Goal: Task Accomplishment & Management: Manage account settings

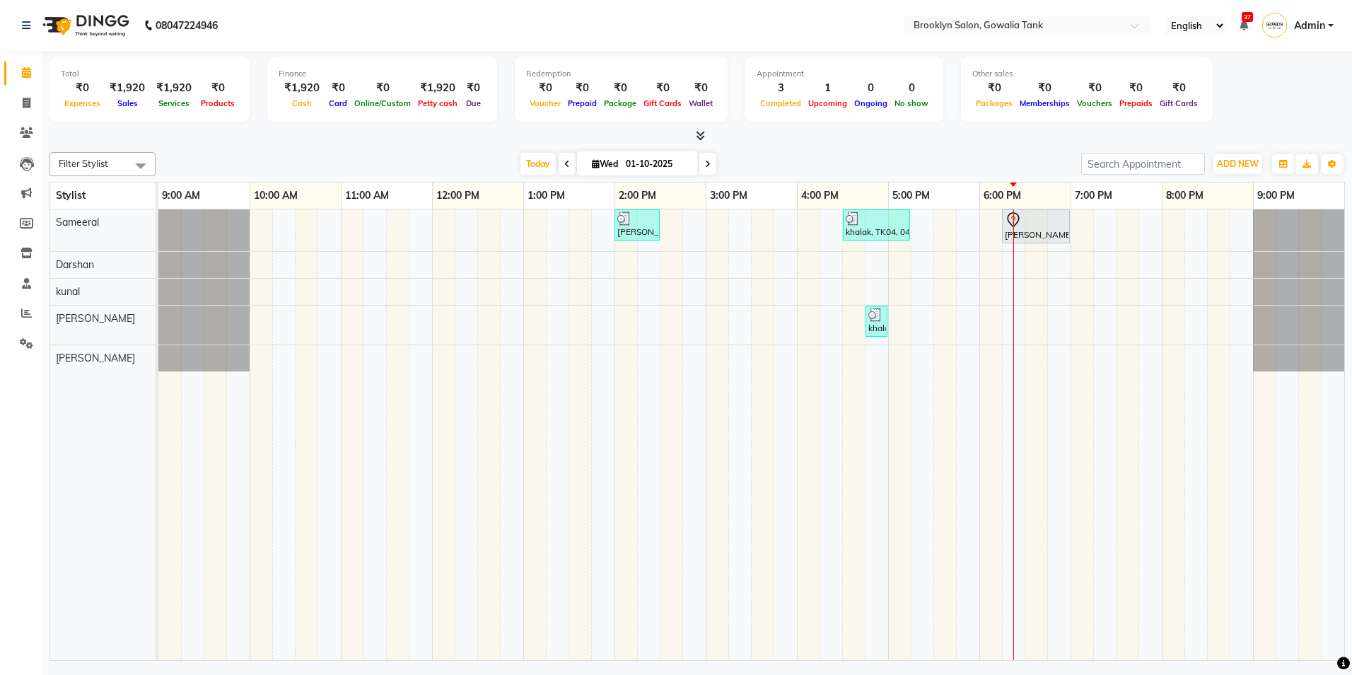
click at [686, 165] on input "01-10-2025" at bounding box center [657, 163] width 71 height 21
select select "10"
select select "2025"
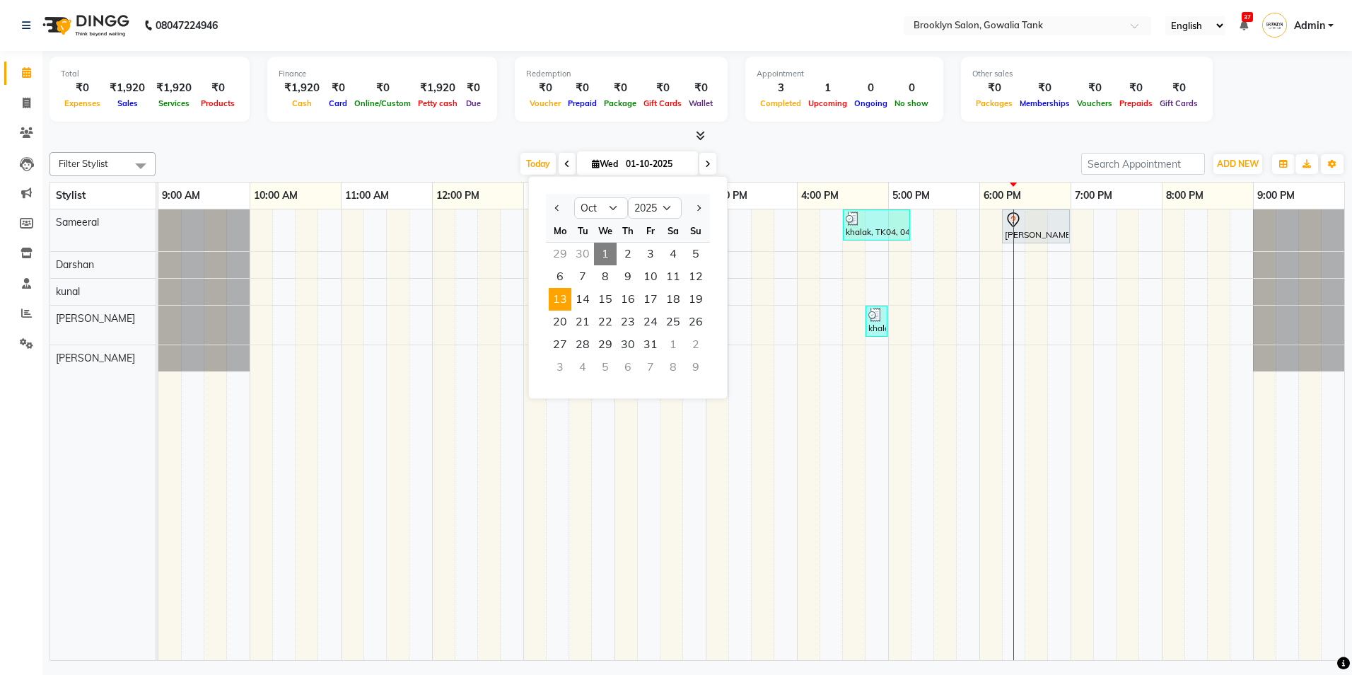
click at [563, 308] on span "13" at bounding box center [560, 299] width 23 height 23
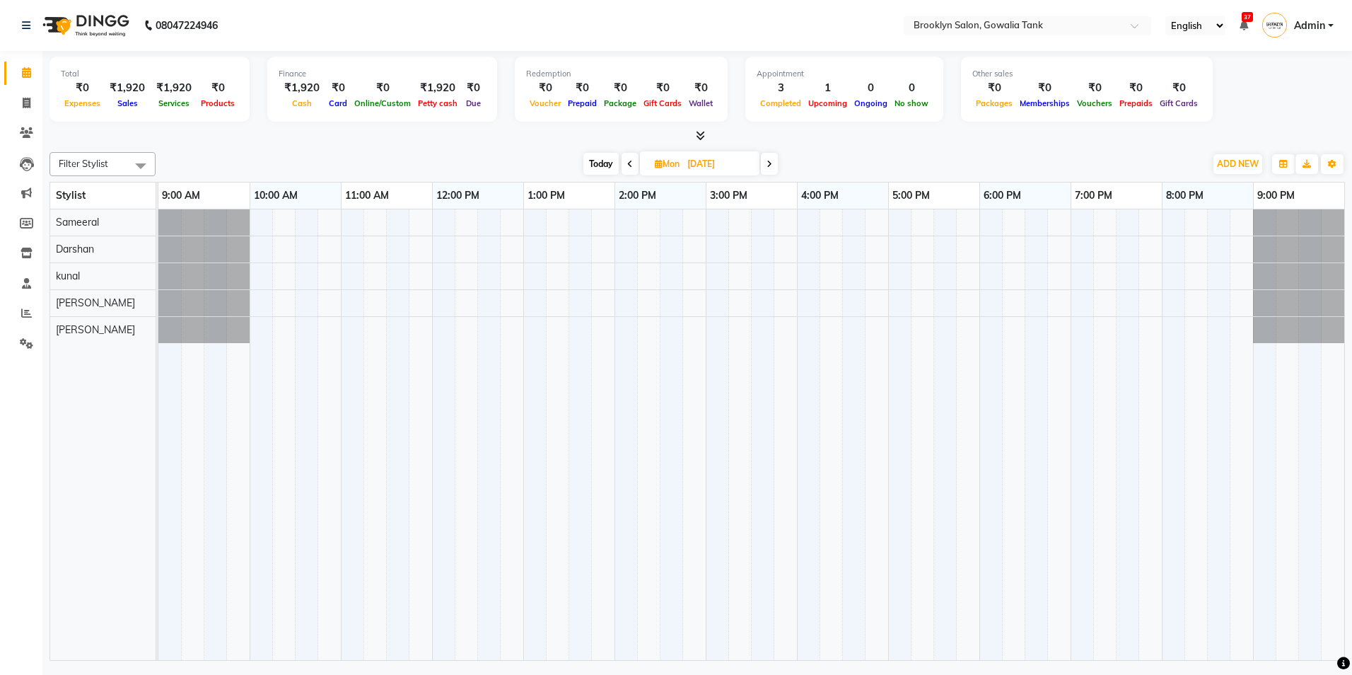
click at [769, 164] on icon at bounding box center [769, 164] width 6 height 8
type input "[DATE]"
click at [623, 252] on div at bounding box center [751, 434] width 1186 height 450
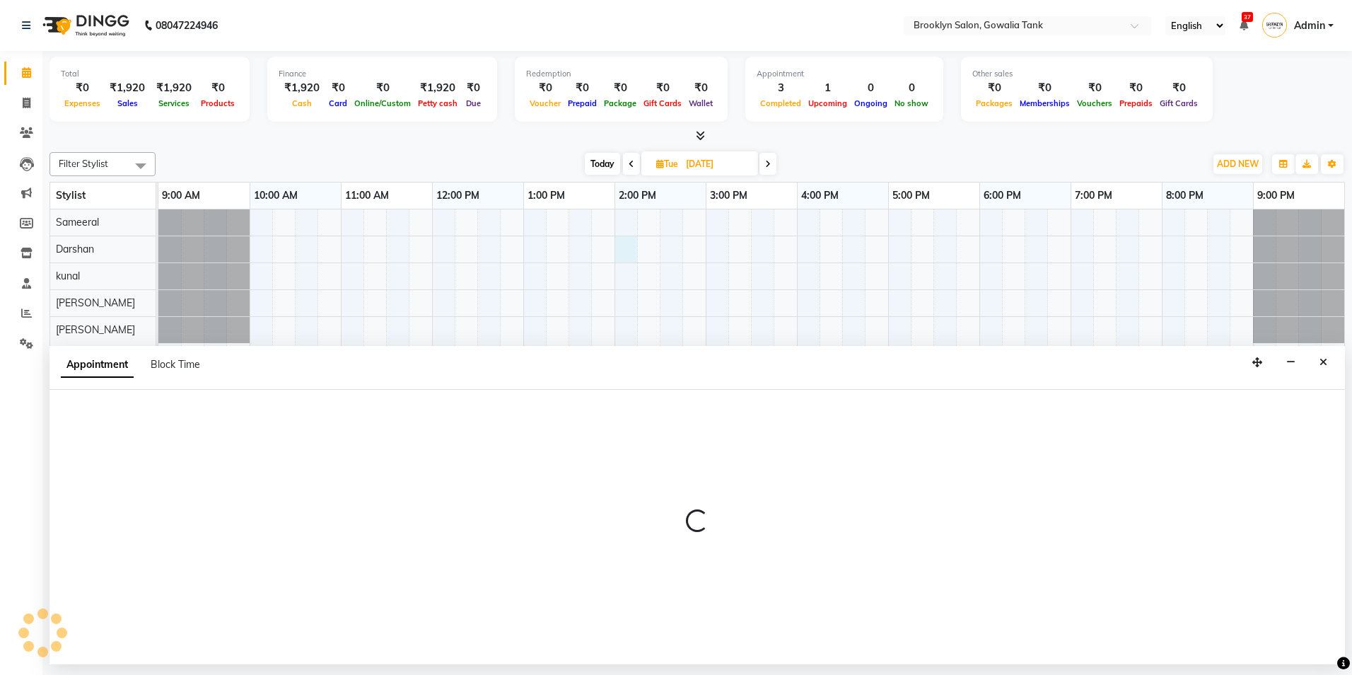
select select "3856"
select select "840"
select select "tentative"
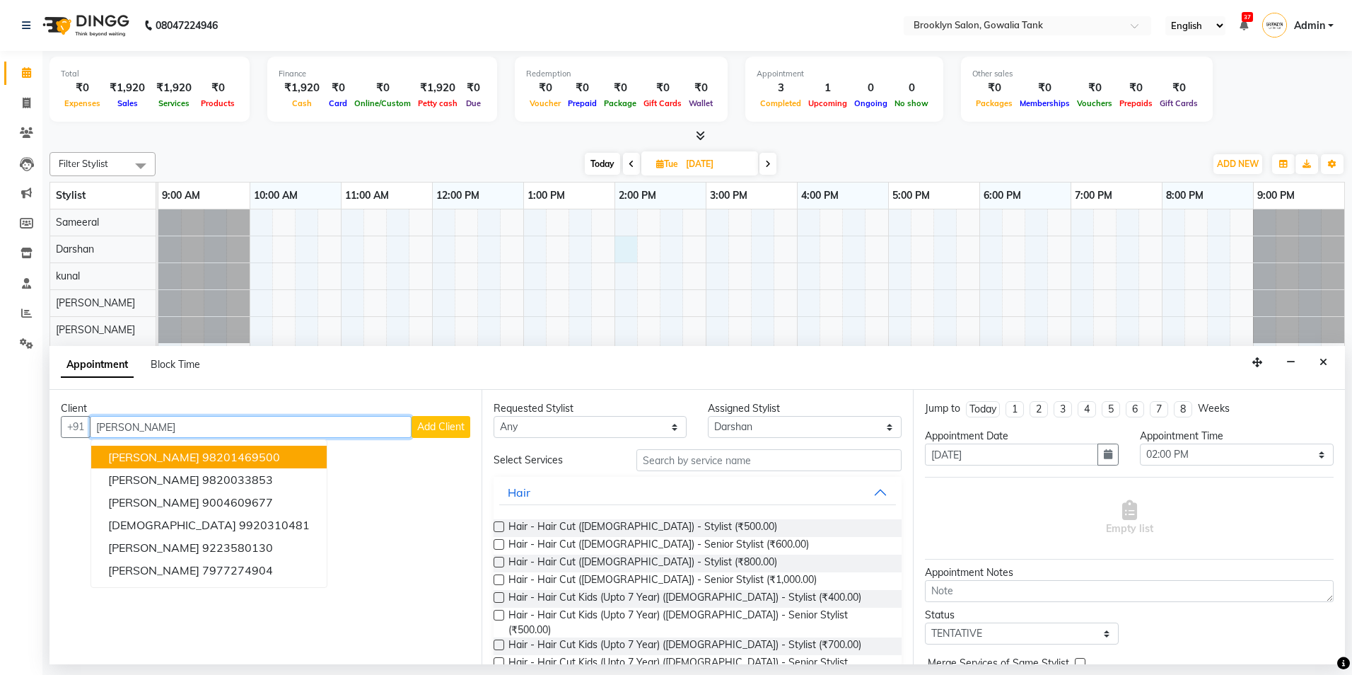
click at [237, 455] on ngb-highlight "98201469500" at bounding box center [241, 457] width 78 height 14
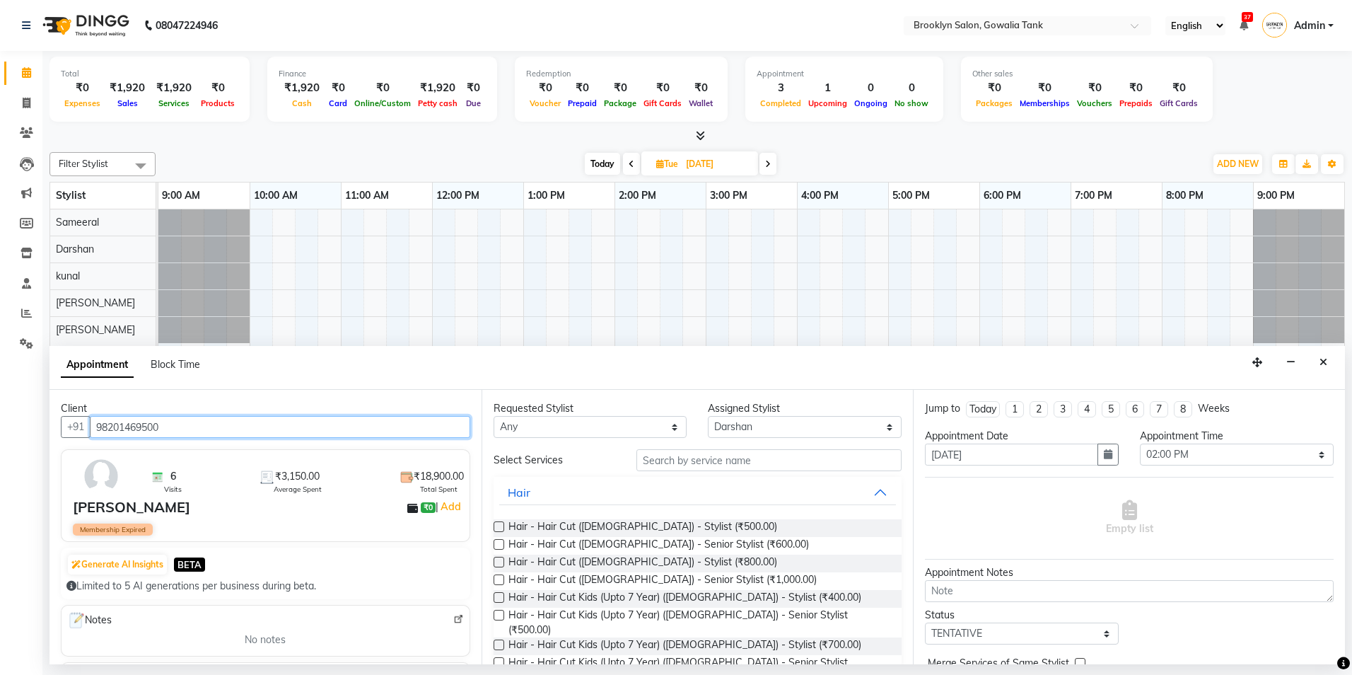
type input "98201469500"
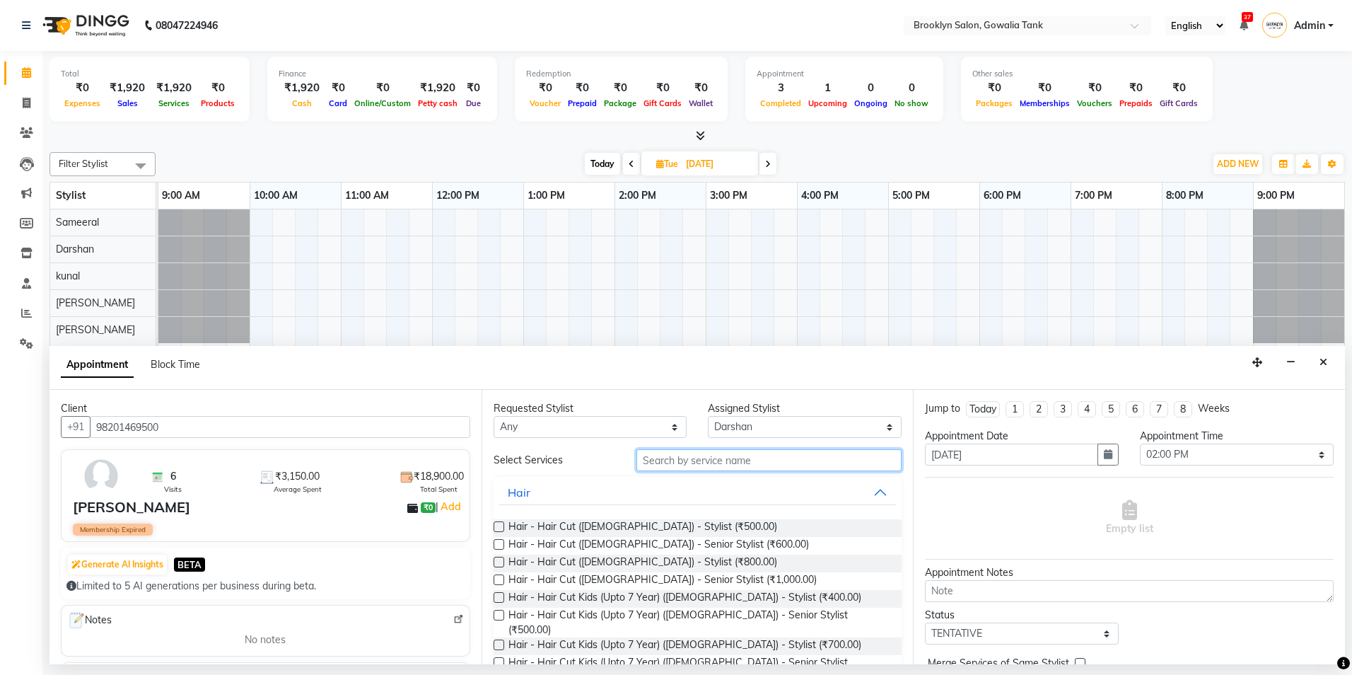
click at [699, 460] on input "text" at bounding box center [768, 460] width 265 height 22
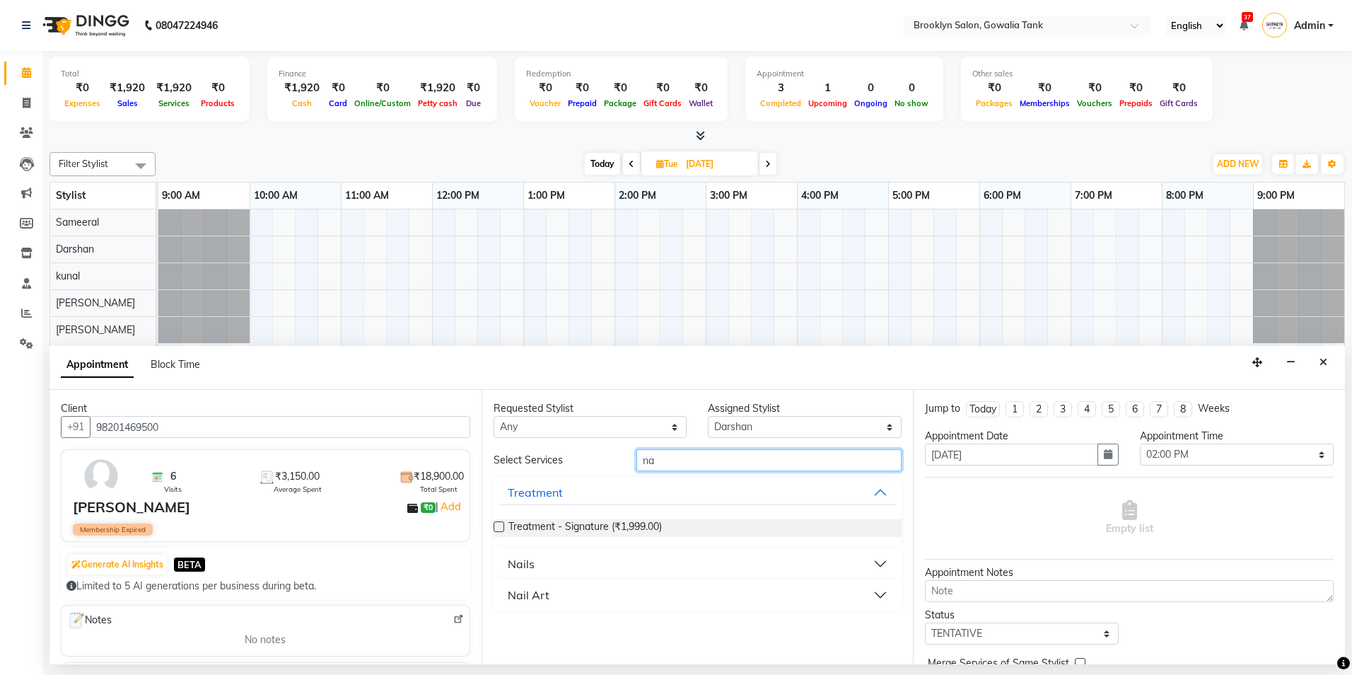
type input "n"
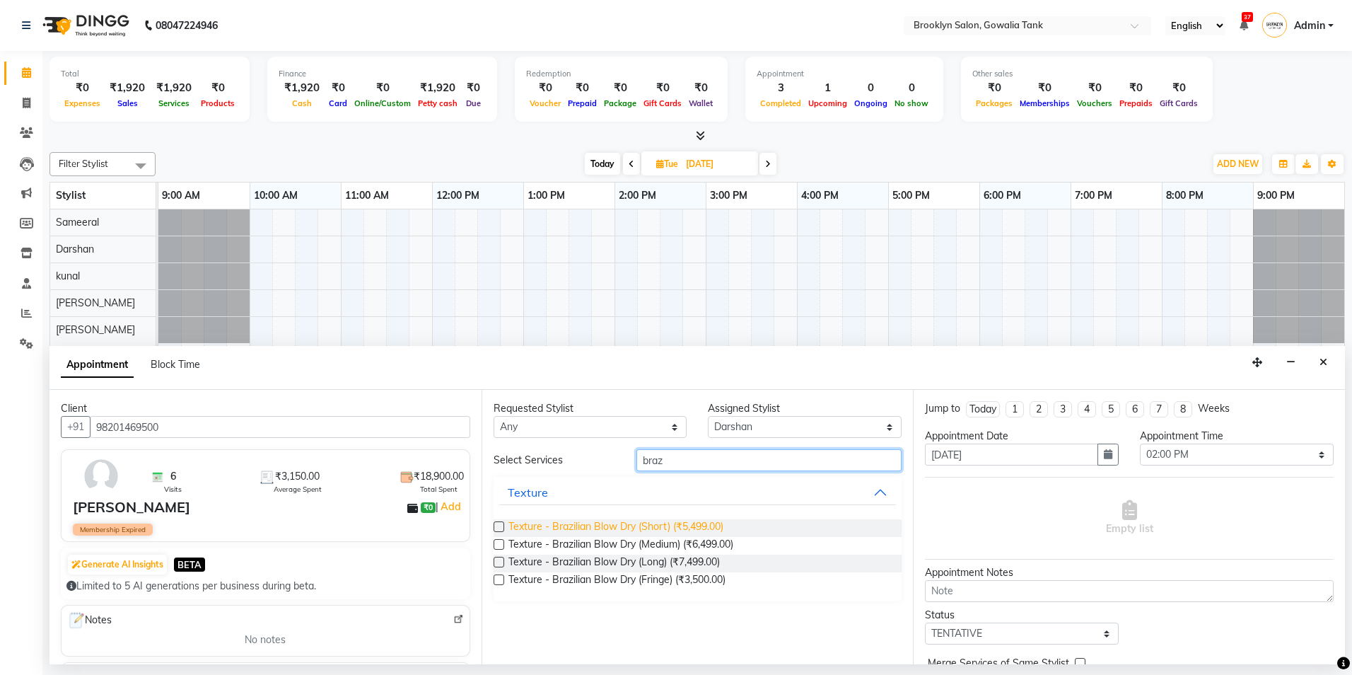
type input "braz"
click at [651, 525] on span "Texture - Brazilian Blow Dry (Short) (₹5,499.00)" at bounding box center [615, 528] width 215 height 18
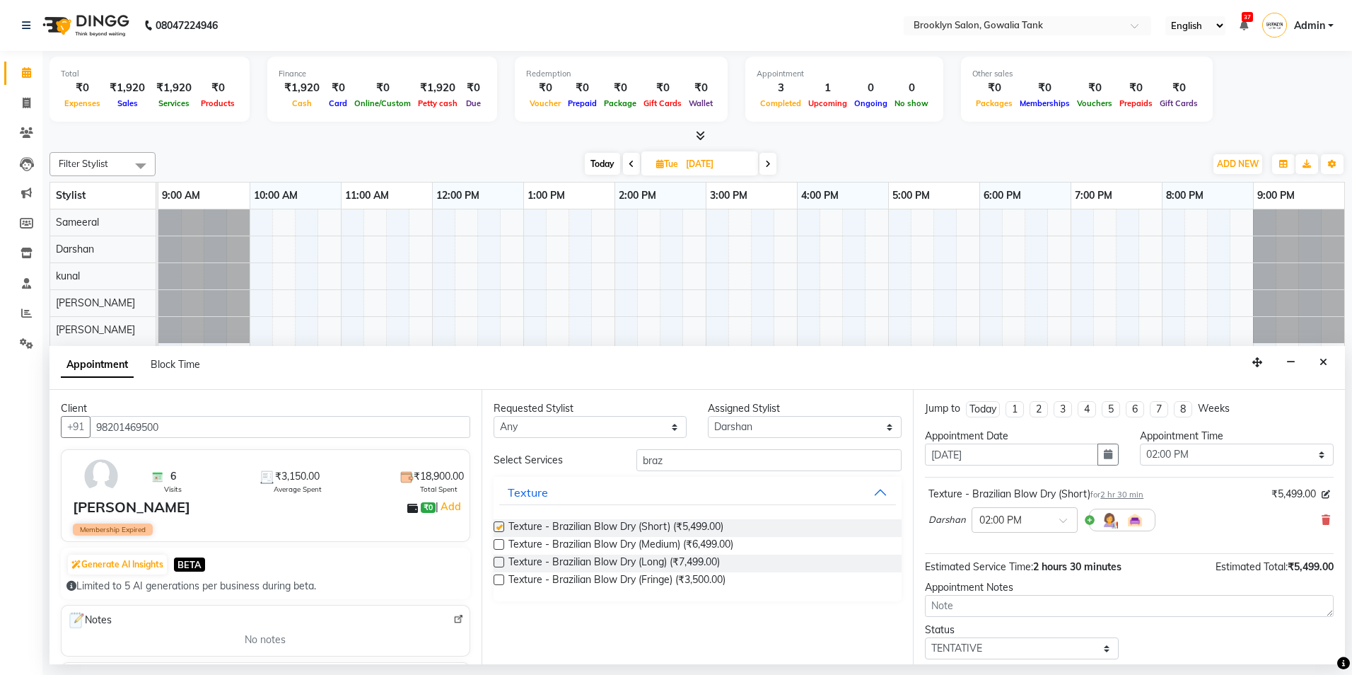
checkbox input "false"
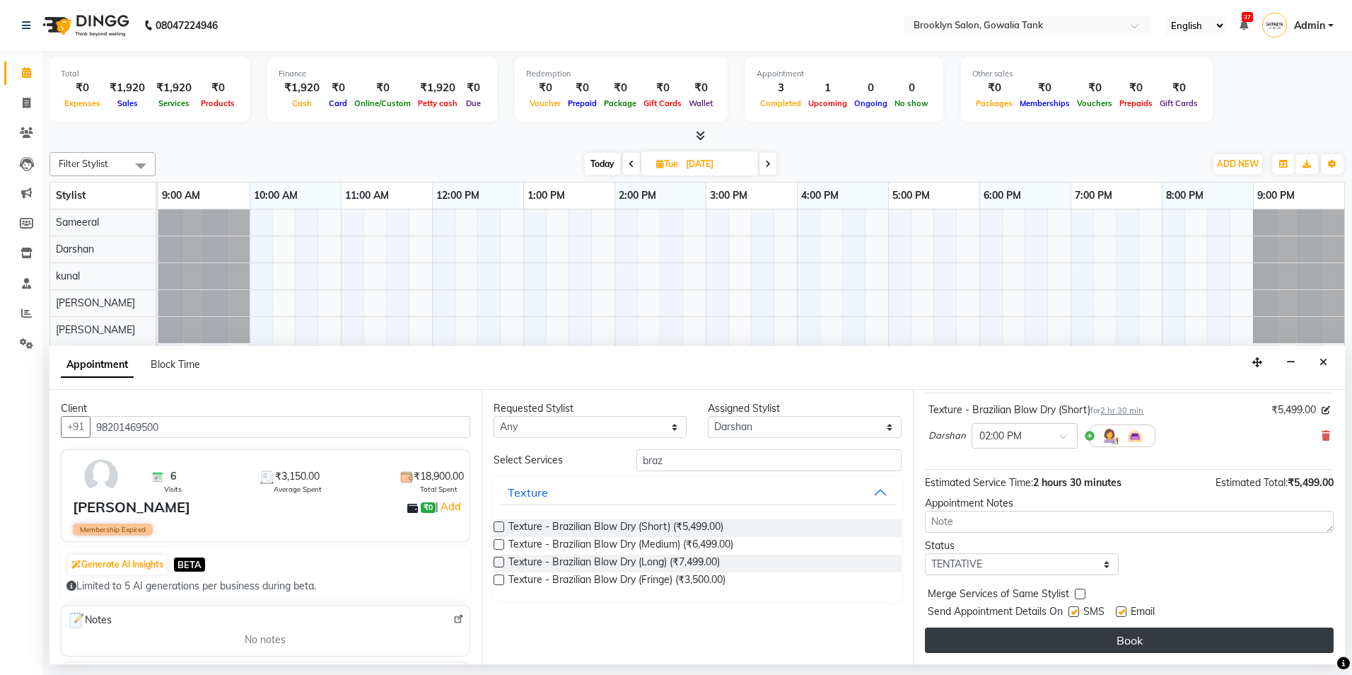
click at [1107, 630] on button "Book" at bounding box center [1129, 639] width 409 height 25
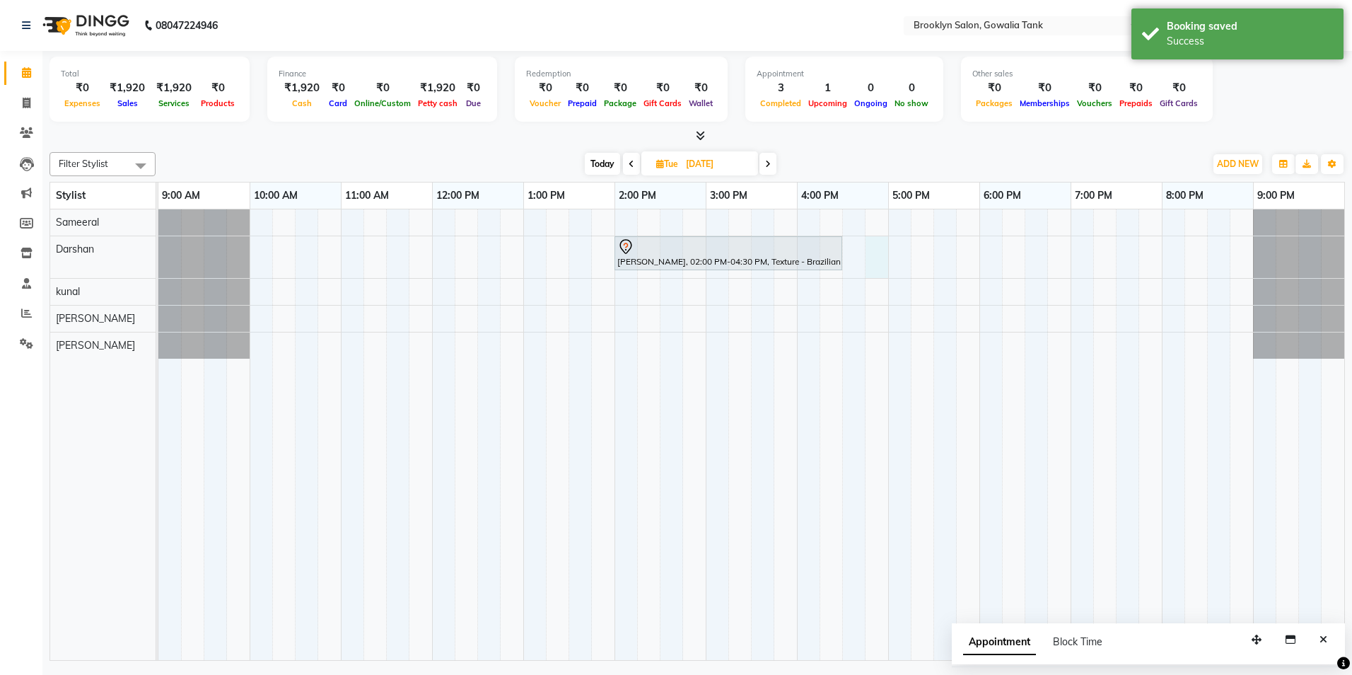
click at [874, 250] on div "[PERSON_NAME], 02:00 PM-04:30 PM, Texture - Brazilian Blow Dry (Short)" at bounding box center [751, 434] width 1186 height 450
select select "3856"
select select "tentative"
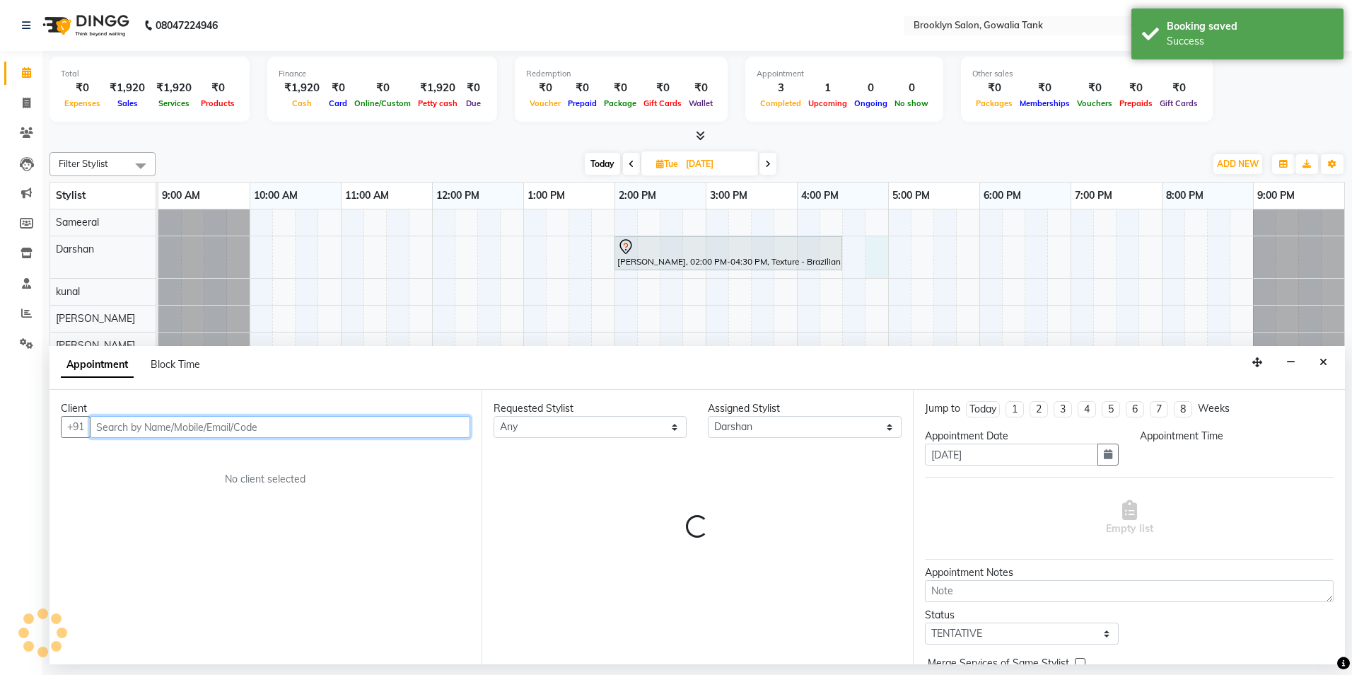
select select "1005"
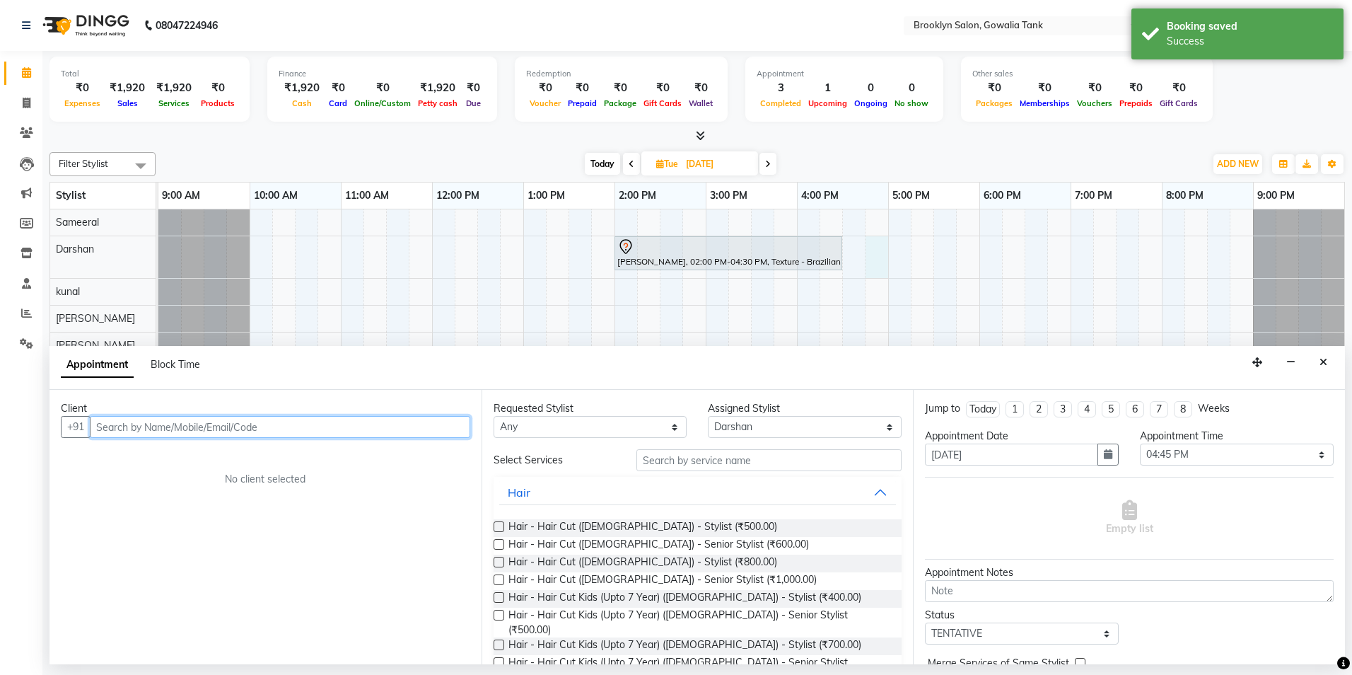
click at [399, 424] on input "text" at bounding box center [280, 427] width 380 height 22
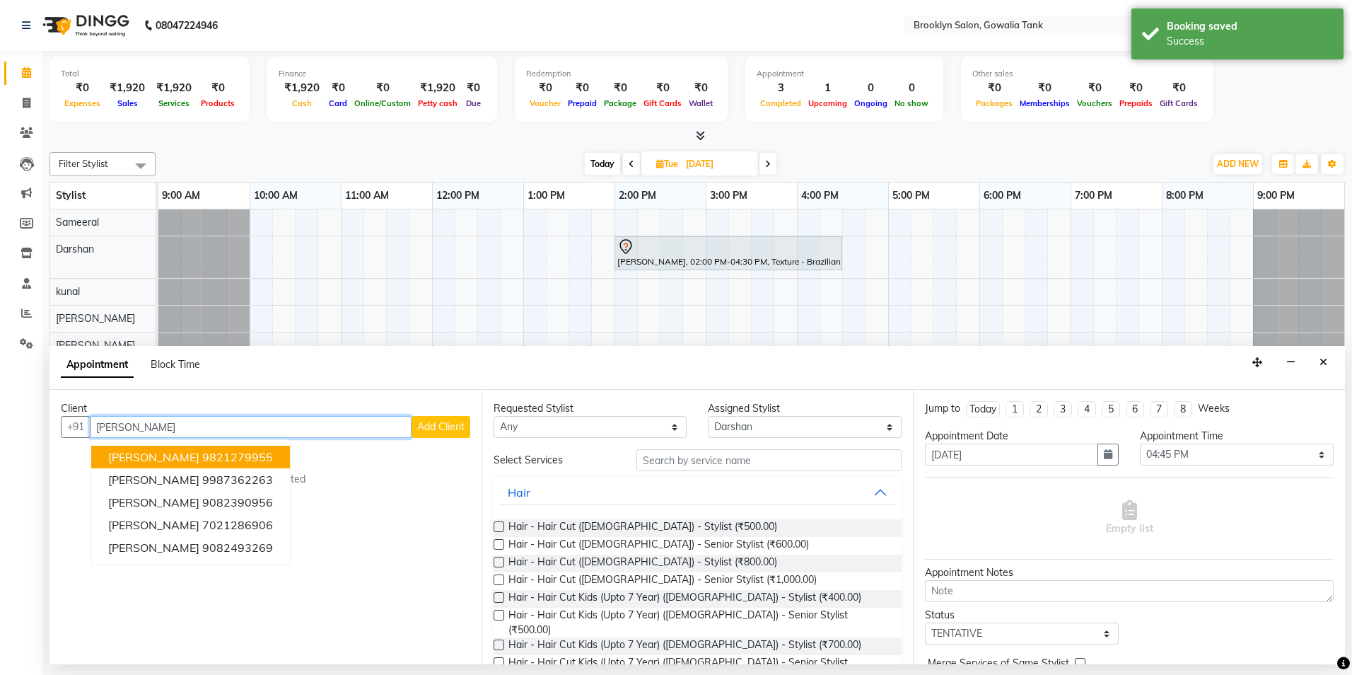
click at [202, 455] on ngb-highlight "9821279955" at bounding box center [237, 457] width 71 height 14
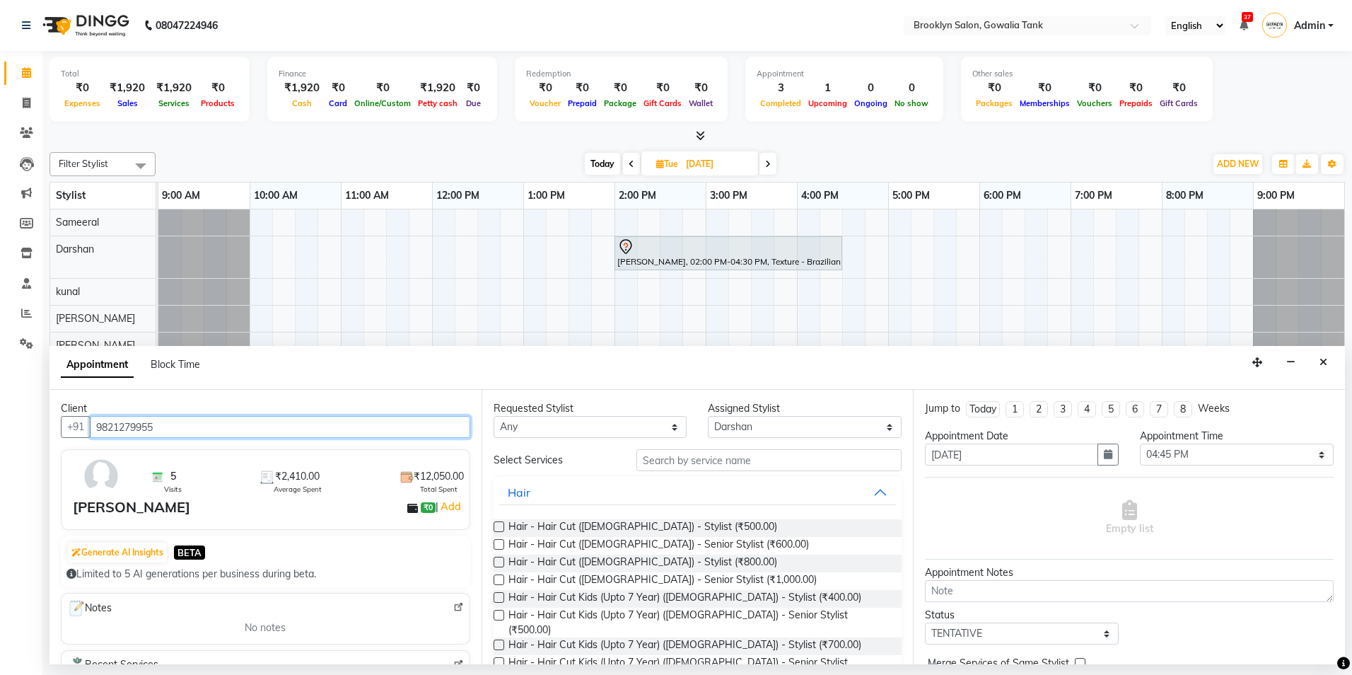
type input "9821279955"
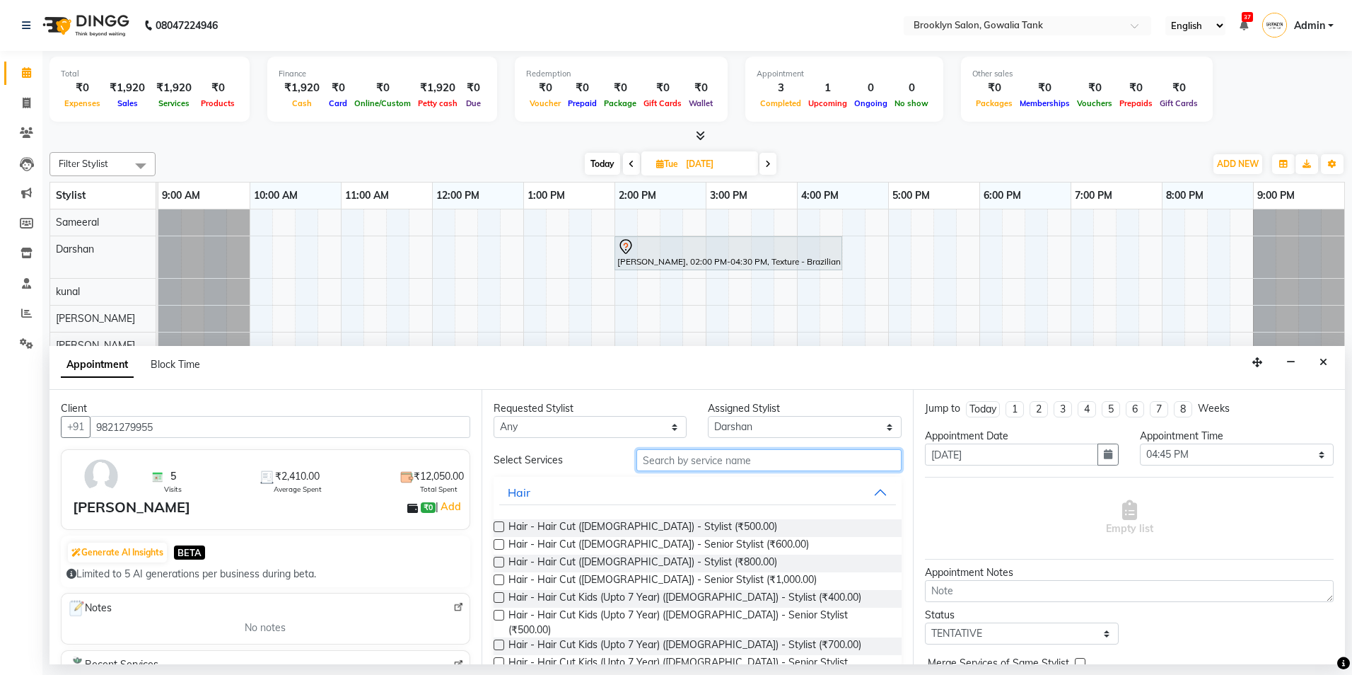
click at [679, 457] on input "text" at bounding box center [768, 460] width 265 height 22
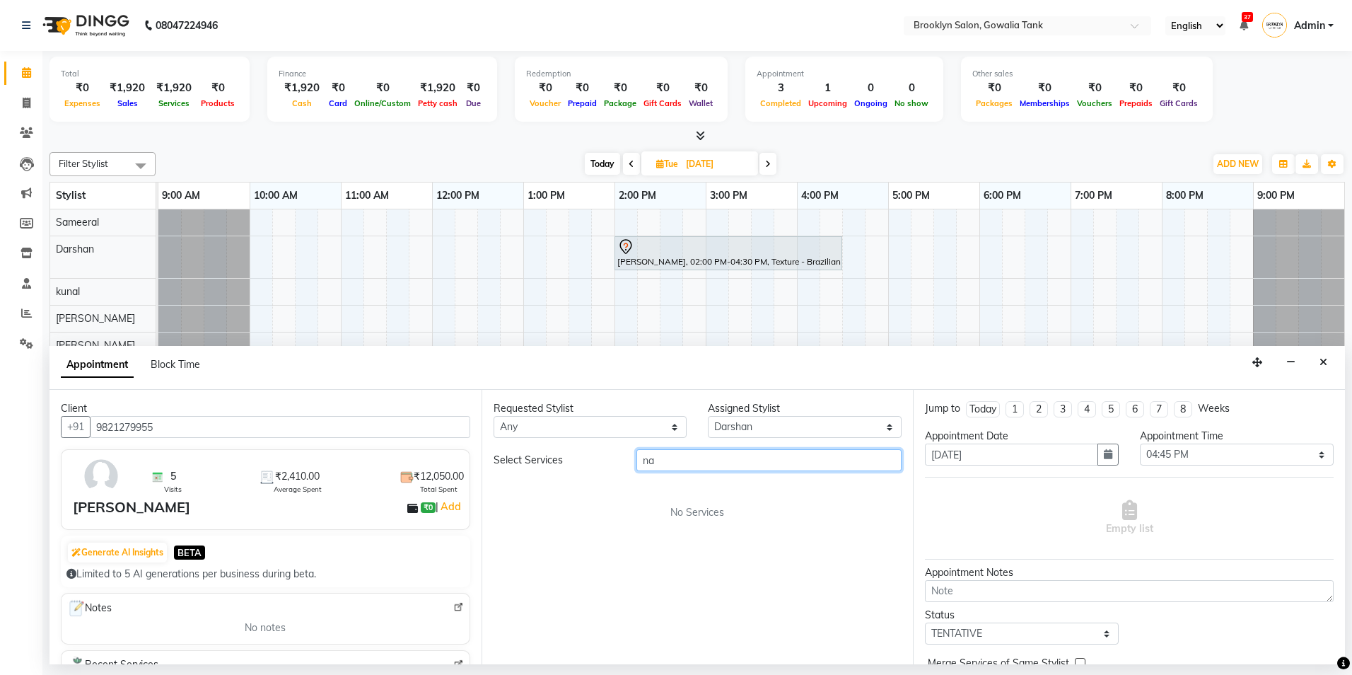
type input "n"
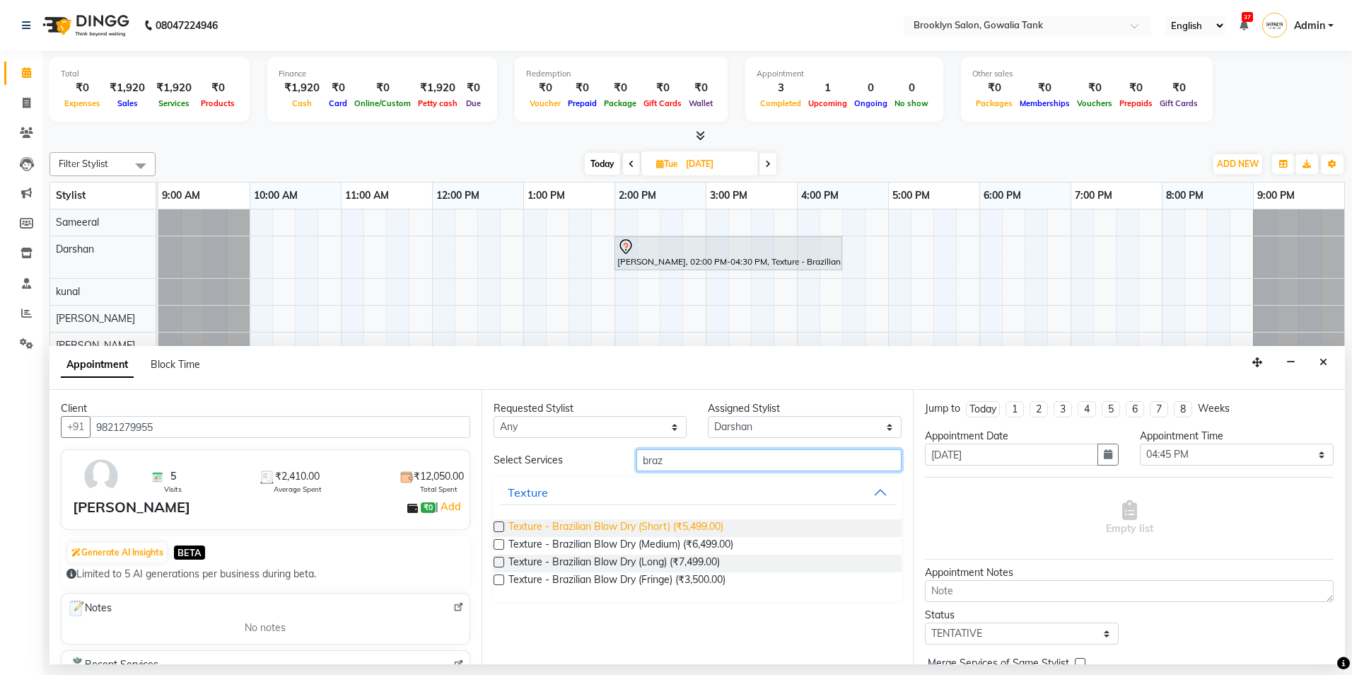
type input "braz"
click at [666, 534] on span "Texture - Brazilian Blow Dry (Short) (₹5,499.00)" at bounding box center [615, 528] width 215 height 18
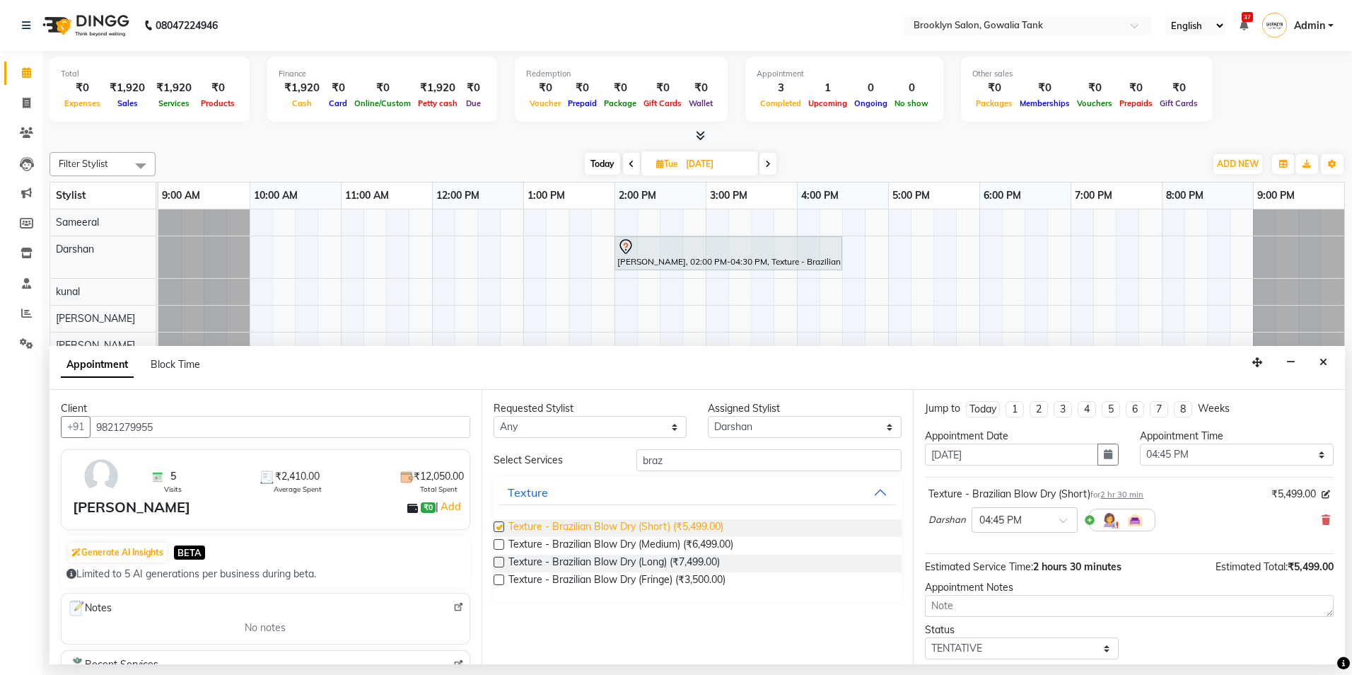
checkbox input "false"
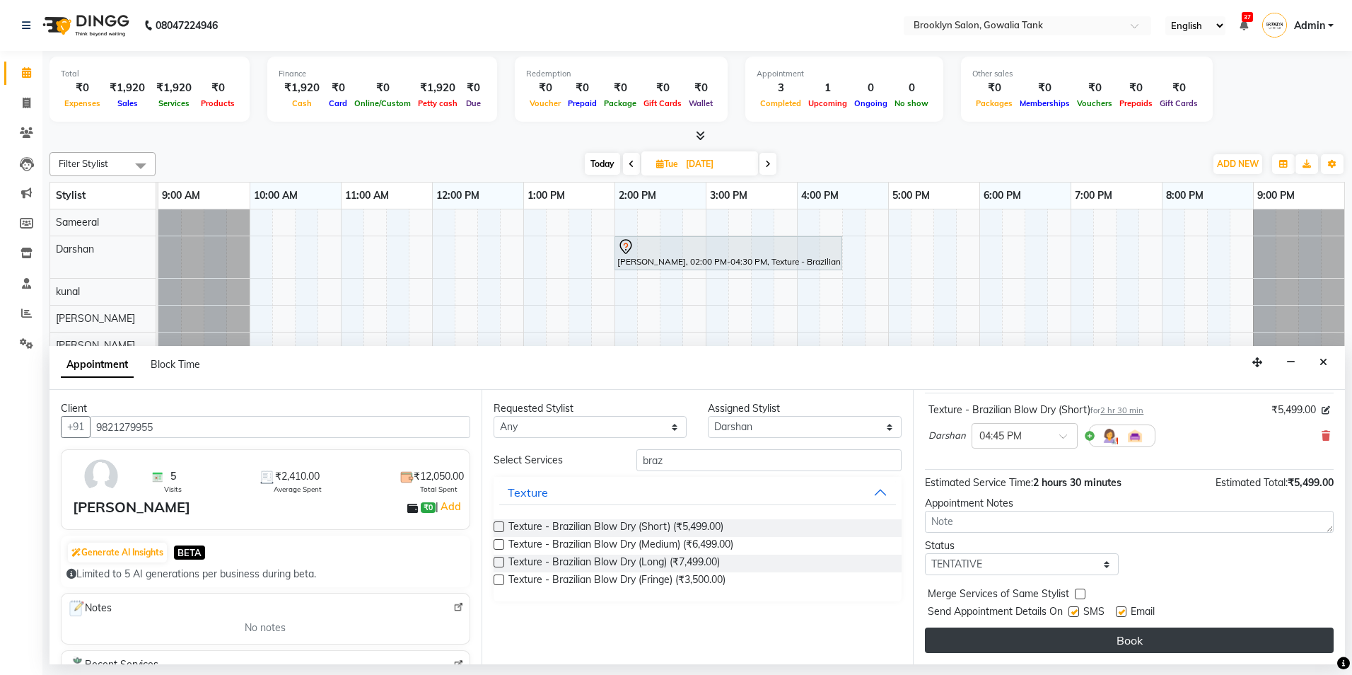
click at [1165, 637] on button "Book" at bounding box center [1129, 639] width 409 height 25
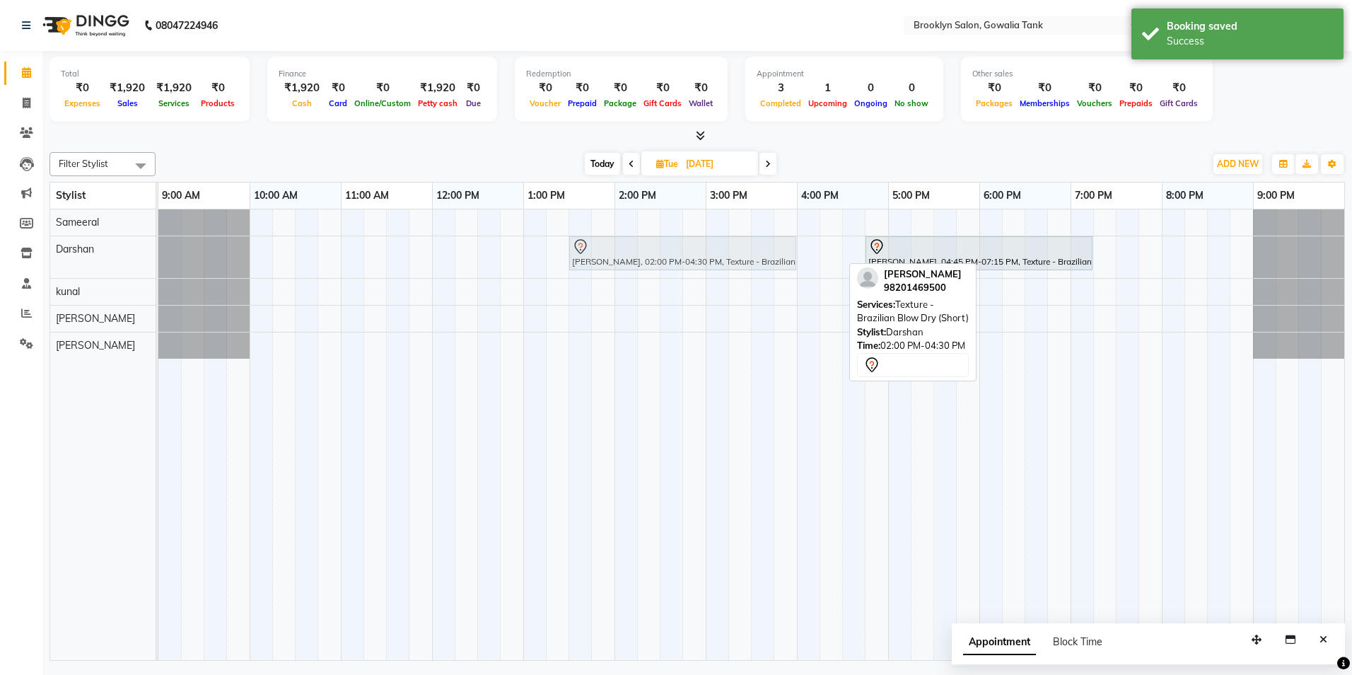
drag, startPoint x: 725, startPoint y: 255, endPoint x: 680, endPoint y: 242, distance: 47.2
click at [158, 242] on div "[PERSON_NAME], 02:00 PM-04:30 PM, Texture - Brazilian Blow Dry (Short) [PERSON_…" at bounding box center [158, 257] width 0 height 42
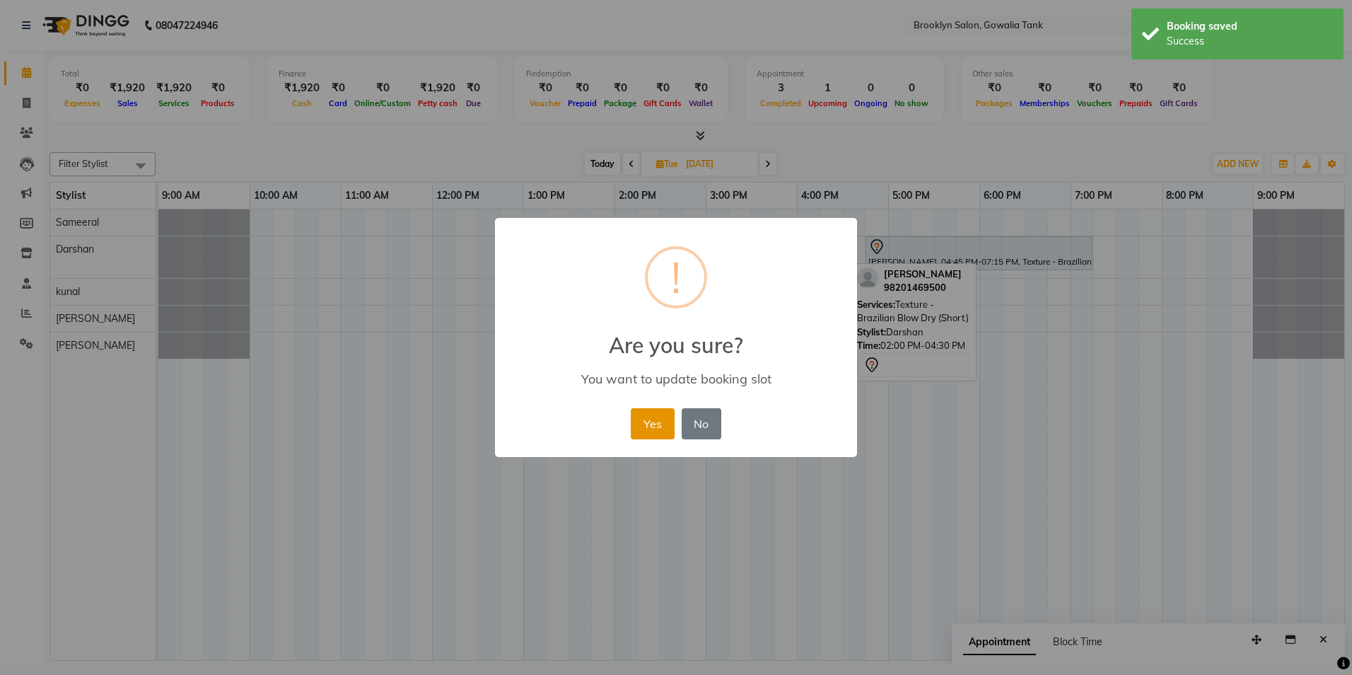
click at [652, 422] on button "Yes" at bounding box center [652, 423] width 43 height 31
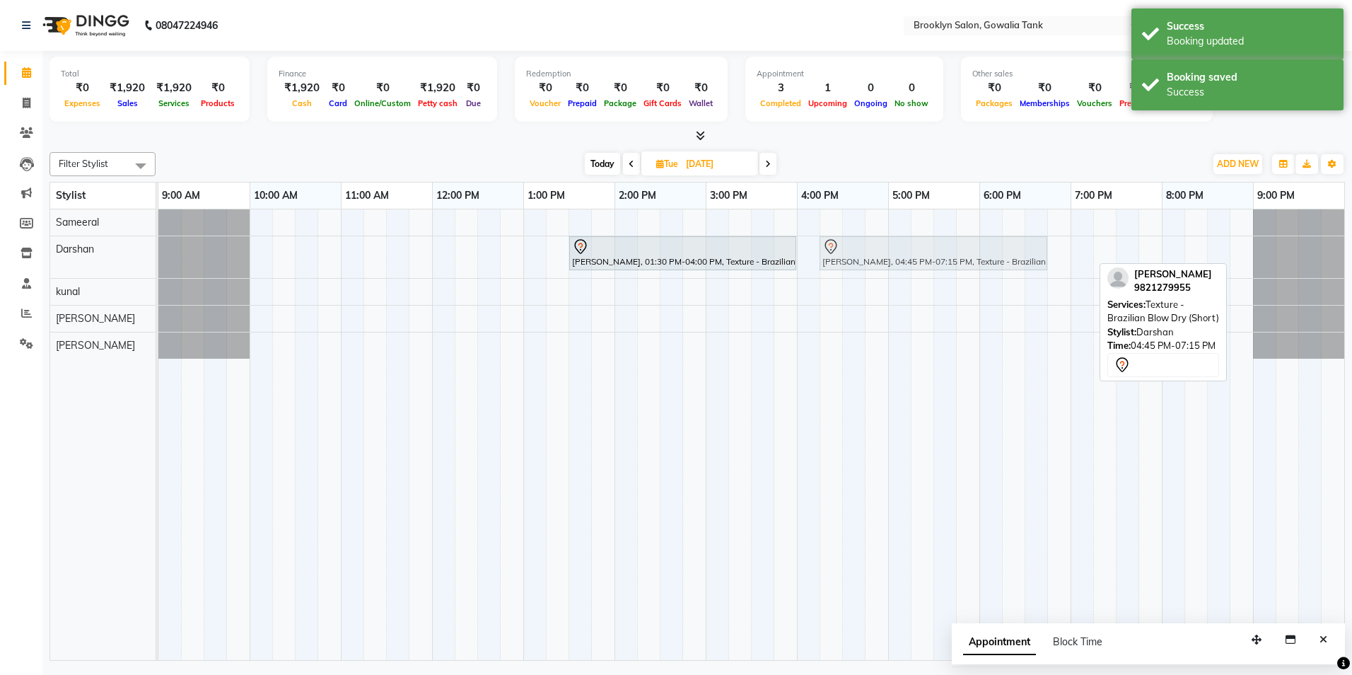
drag, startPoint x: 960, startPoint y: 240, endPoint x: 925, endPoint y: 247, distance: 35.9
click at [158, 247] on div "[PERSON_NAME], 01:30 PM-04:00 PM, Texture - Brazilian Blow Dry (Short) [PERSON_…" at bounding box center [158, 257] width 0 height 42
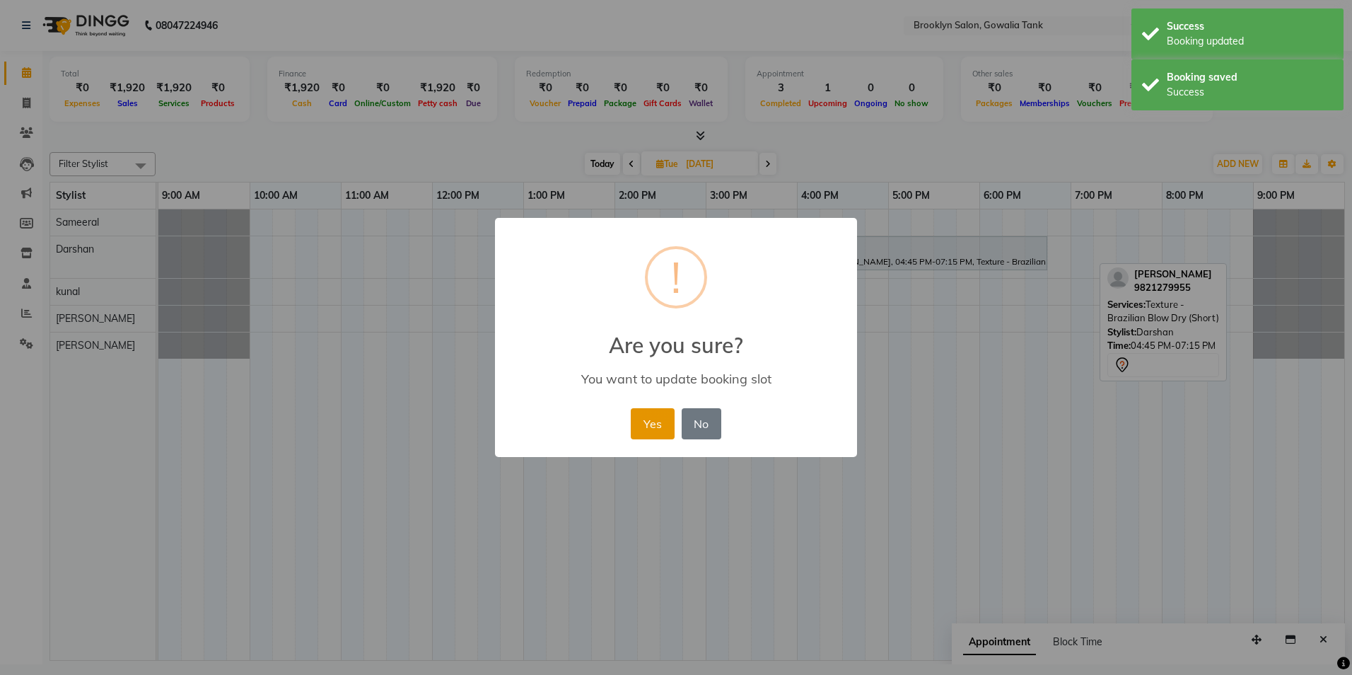
click at [641, 425] on button "Yes" at bounding box center [652, 423] width 43 height 31
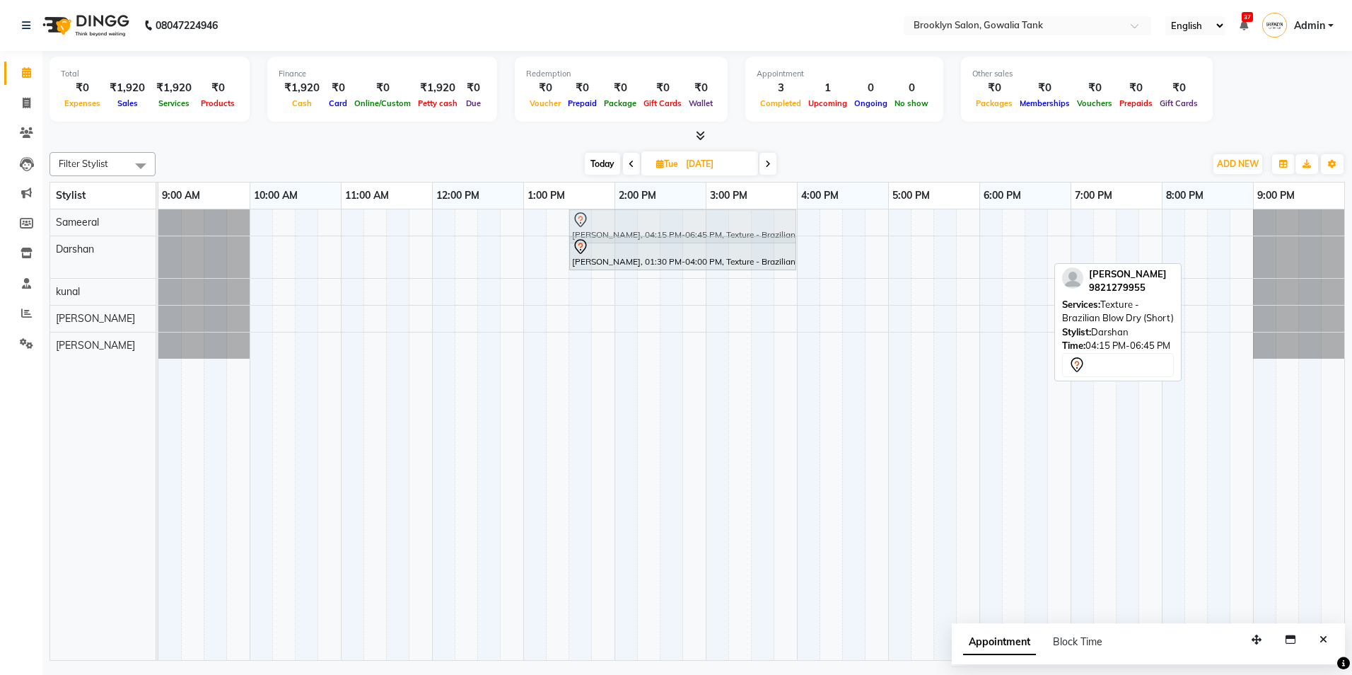
drag, startPoint x: 899, startPoint y: 262, endPoint x: 641, endPoint y: 223, distance: 260.2
click at [641, 223] on tbody "[PERSON_NAME], 04:15 PM-06:45 PM, Texture - Brazilian Blow Dry (Short) [PERSON_…" at bounding box center [751, 283] width 1186 height 149
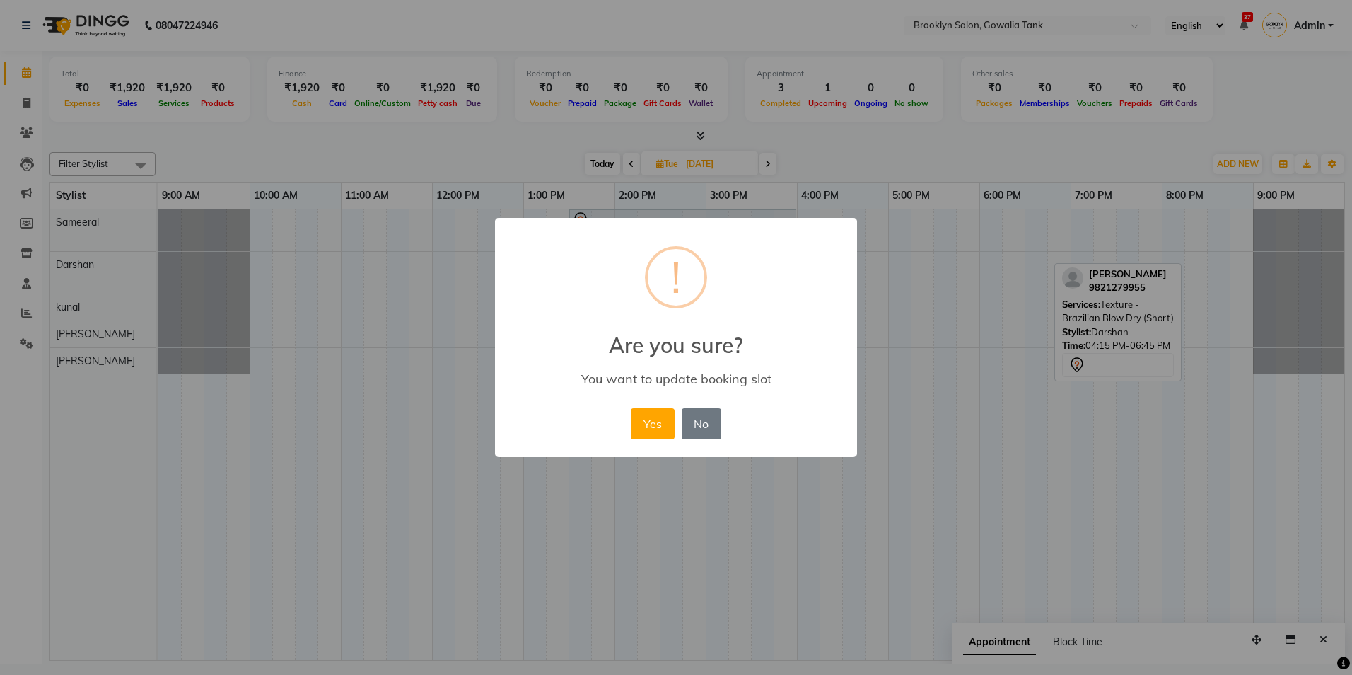
drag, startPoint x: 655, startPoint y: 416, endPoint x: 692, endPoint y: 313, distance: 110.0
click at [654, 417] on button "Yes" at bounding box center [652, 423] width 43 height 31
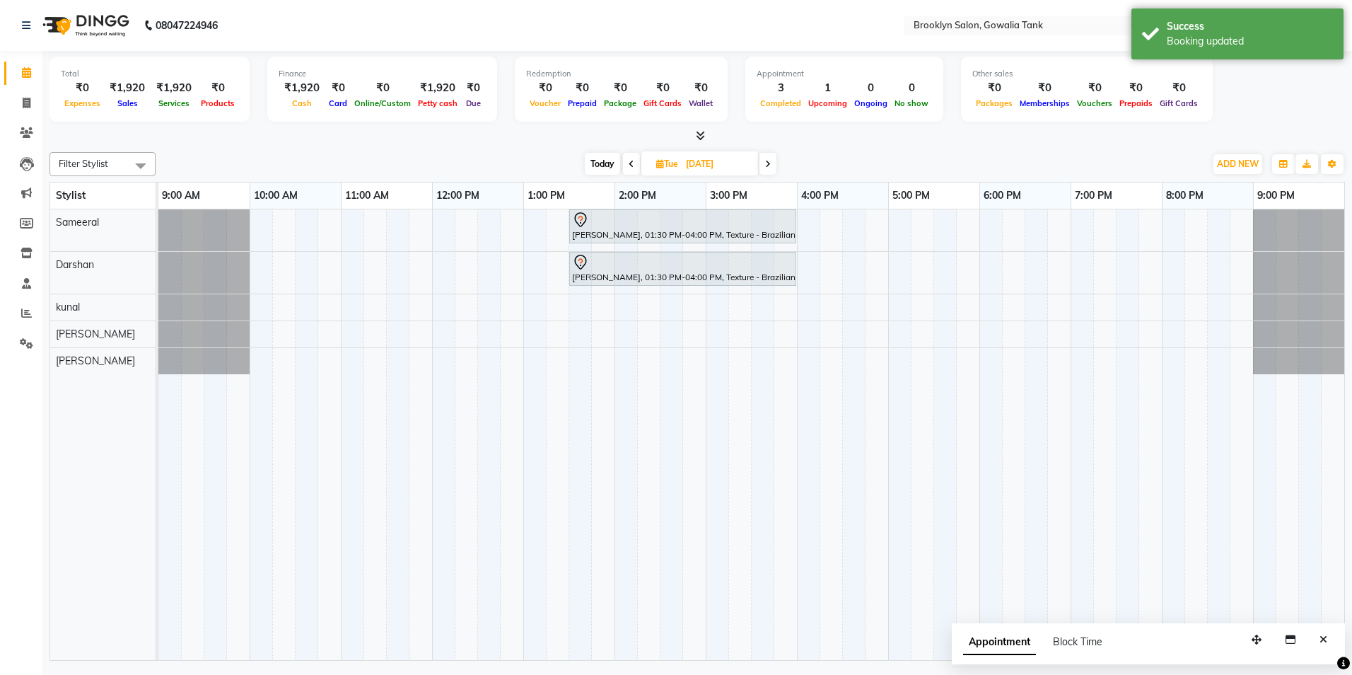
click at [607, 173] on span "Today" at bounding box center [602, 164] width 35 height 22
type input "01-10-2025"
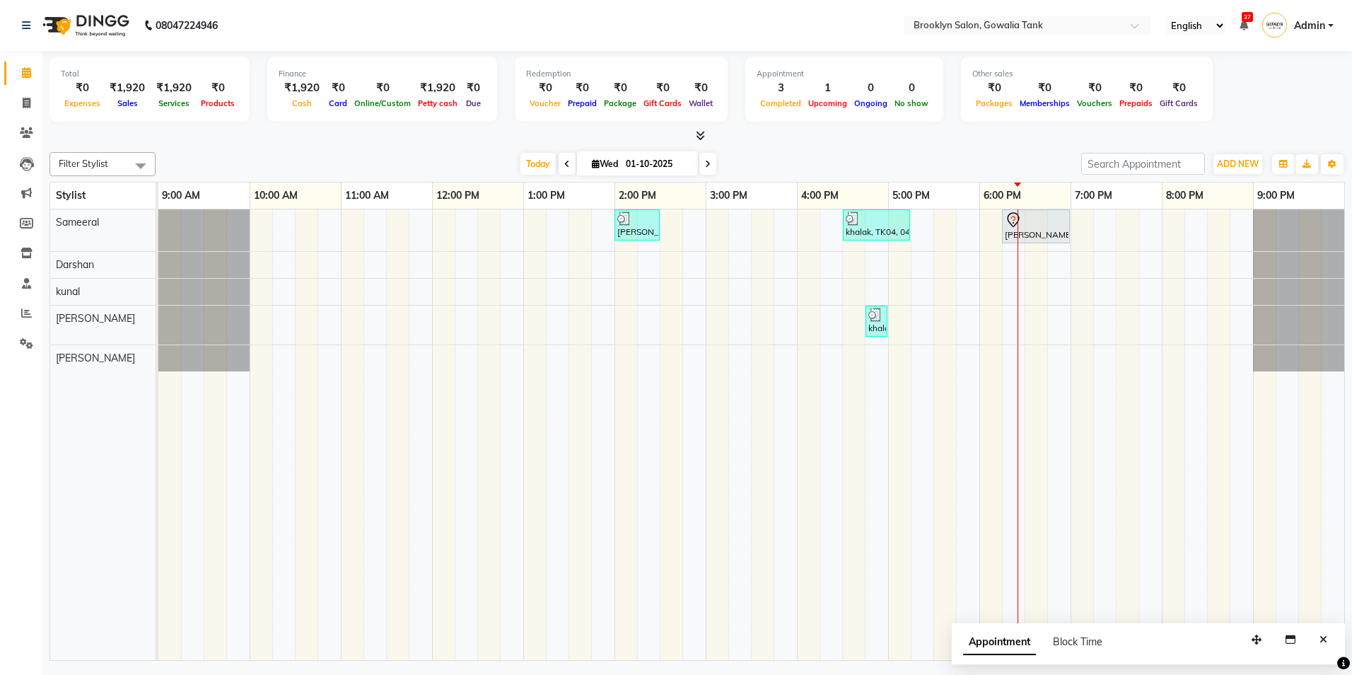
click at [689, 158] on input "01-10-2025" at bounding box center [657, 163] width 71 height 21
select select "10"
select select "2025"
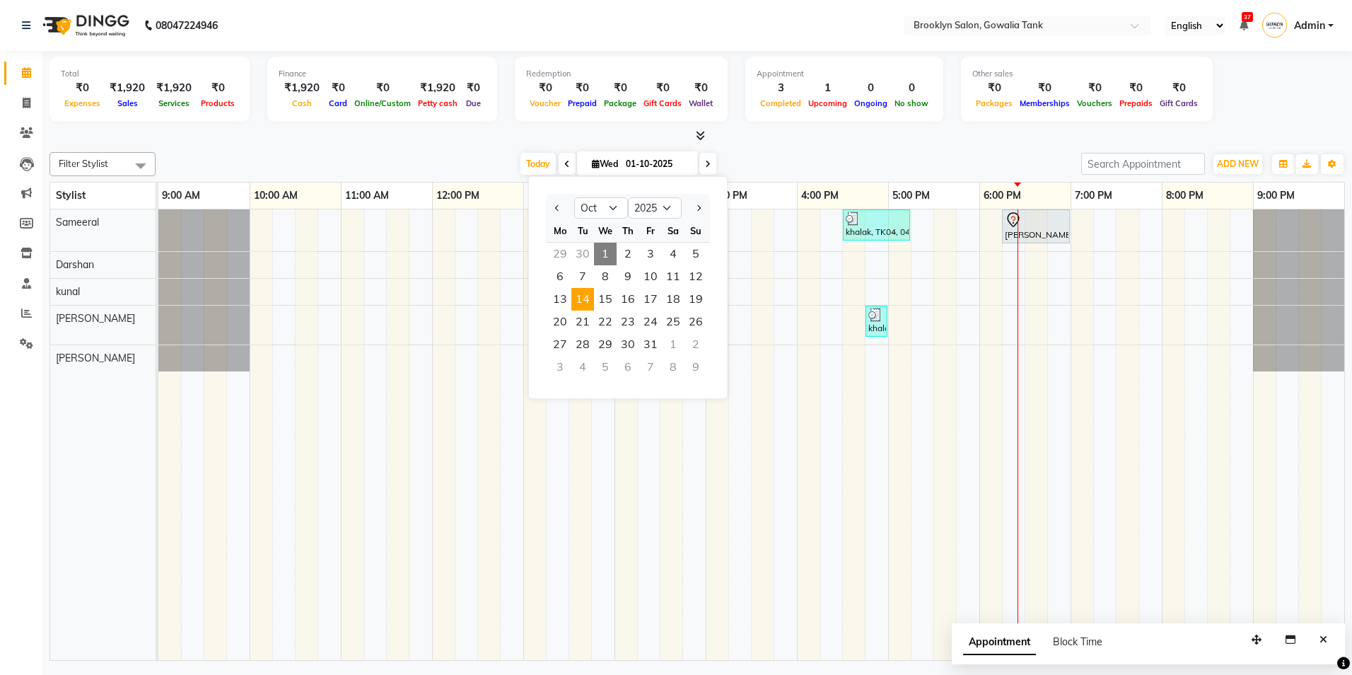
click at [578, 304] on span "14" at bounding box center [582, 299] width 23 height 23
type input "[DATE]"
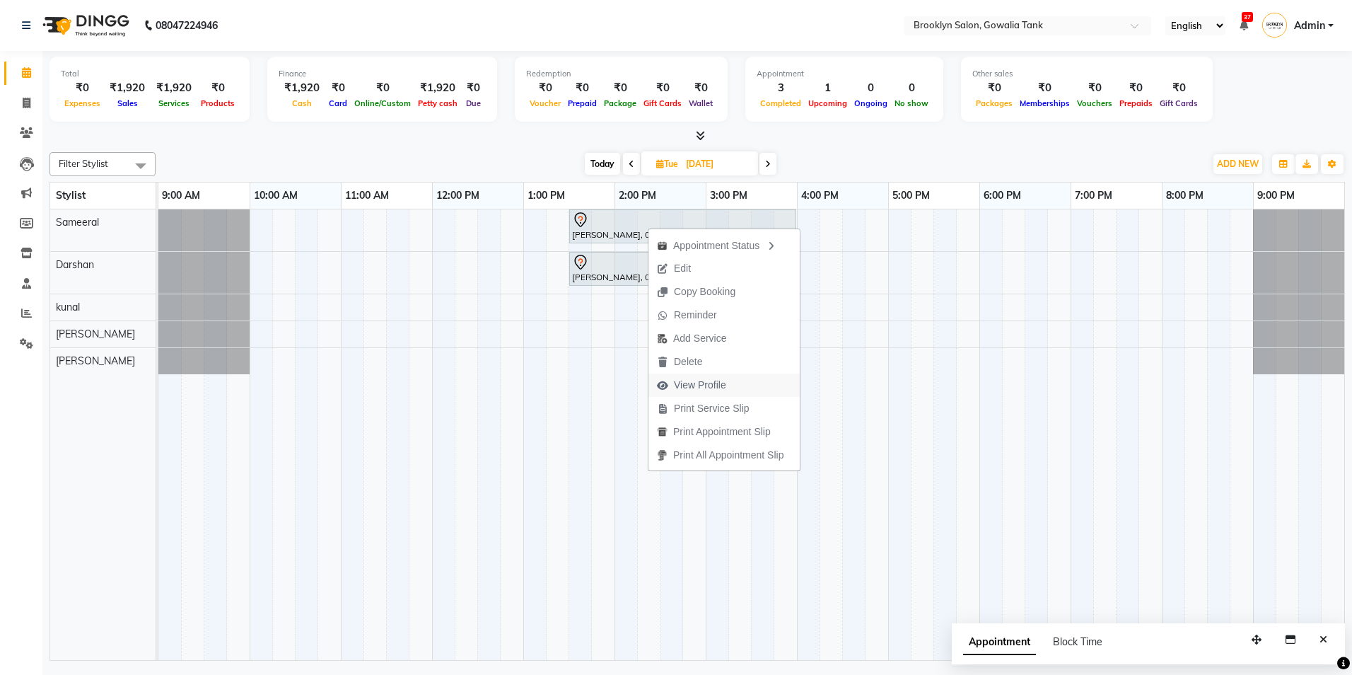
click at [699, 388] on span "View Profile" at bounding box center [700, 385] width 52 height 15
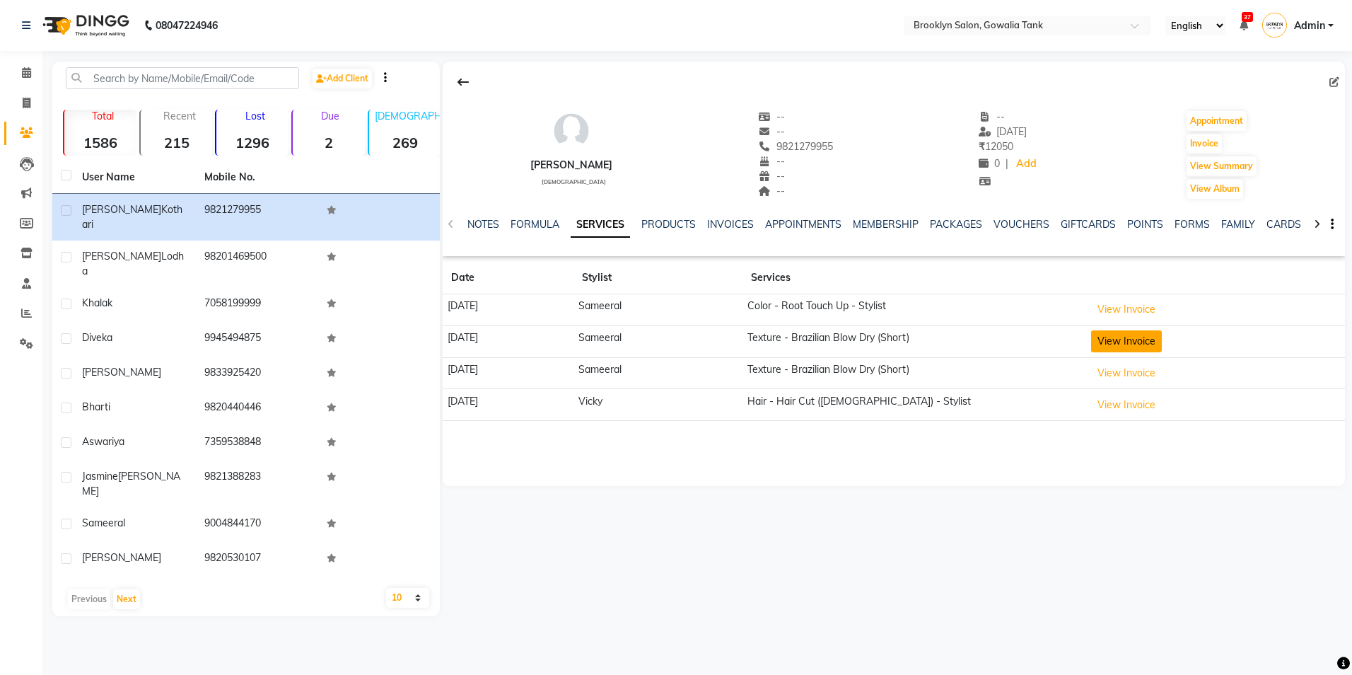
click at [1131, 341] on button "View Invoice" at bounding box center [1126, 341] width 71 height 22
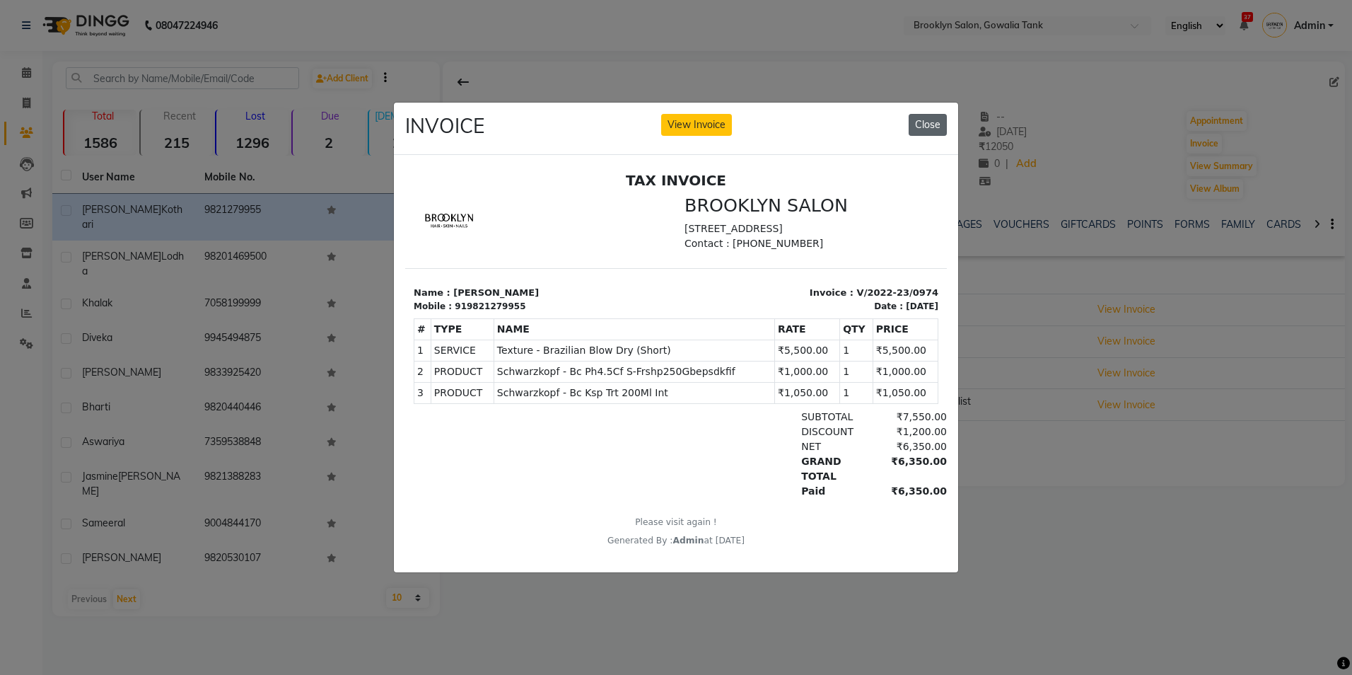
click at [943, 117] on button "Close" at bounding box center [928, 125] width 38 height 22
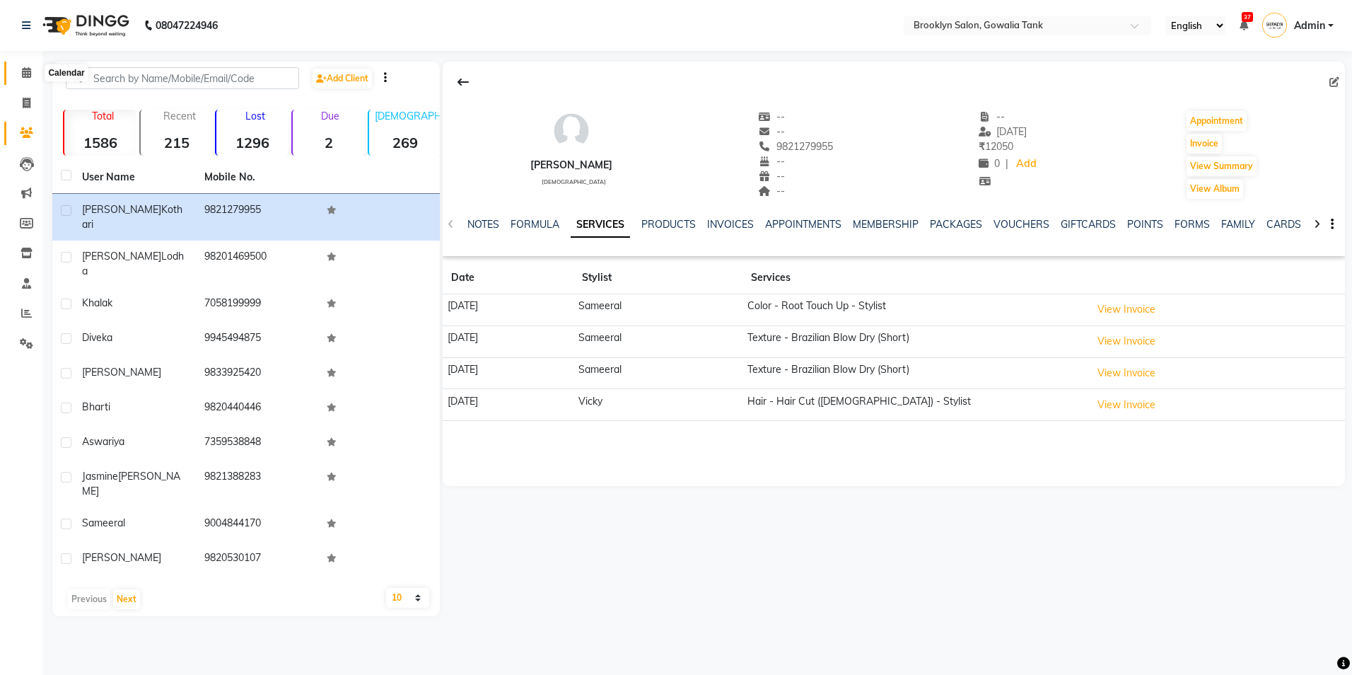
click at [30, 72] on icon at bounding box center [26, 72] width 9 height 11
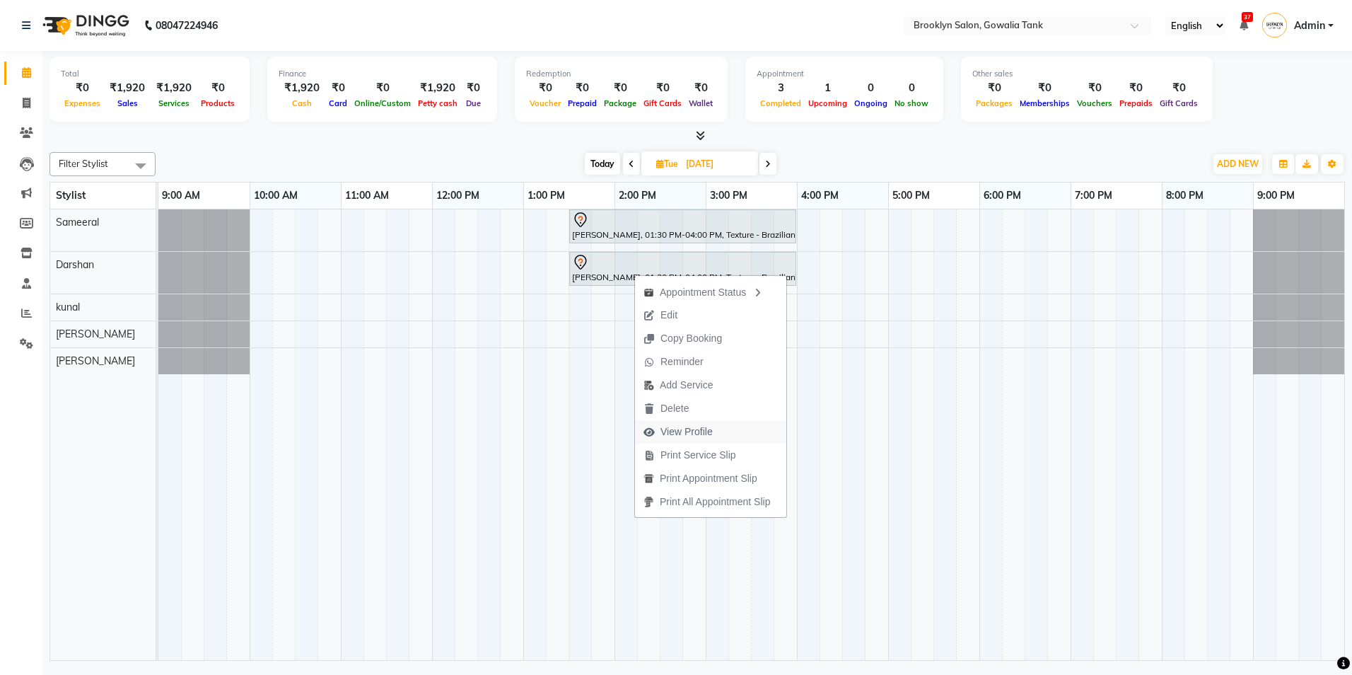
click at [689, 435] on span "View Profile" at bounding box center [686, 431] width 52 height 15
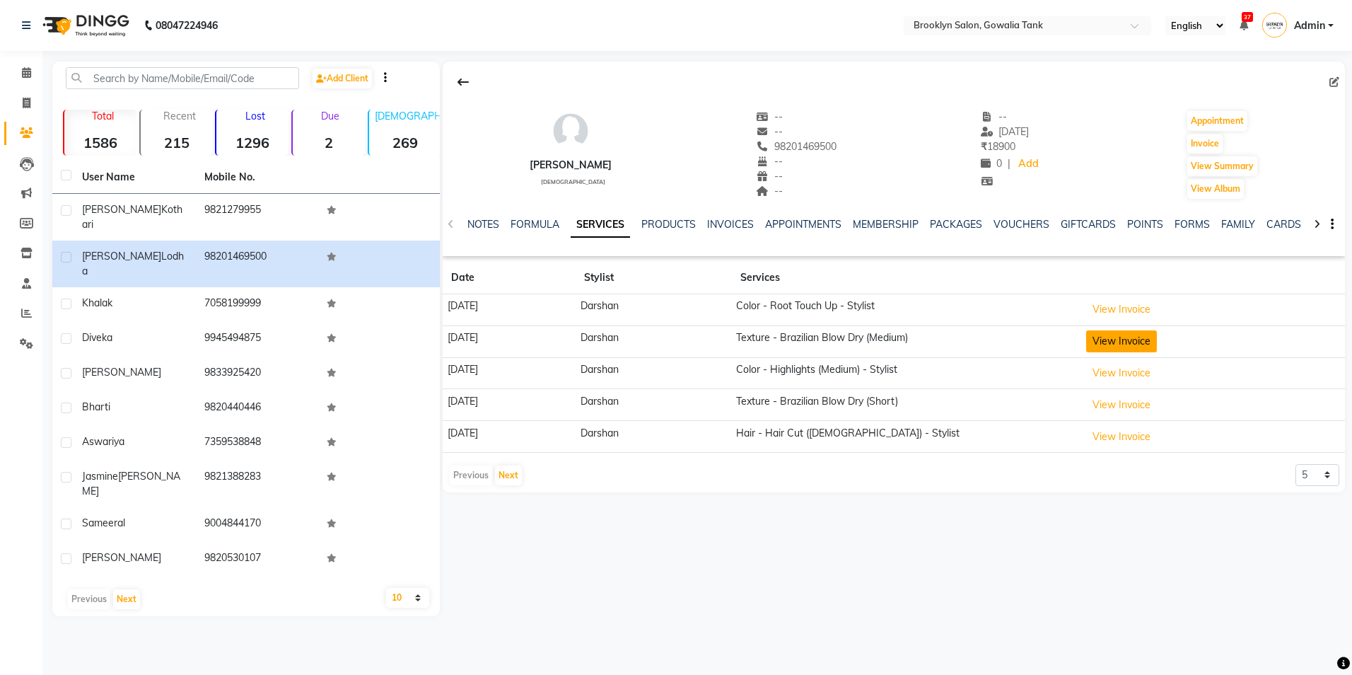
click at [1150, 340] on button "View Invoice" at bounding box center [1121, 341] width 71 height 22
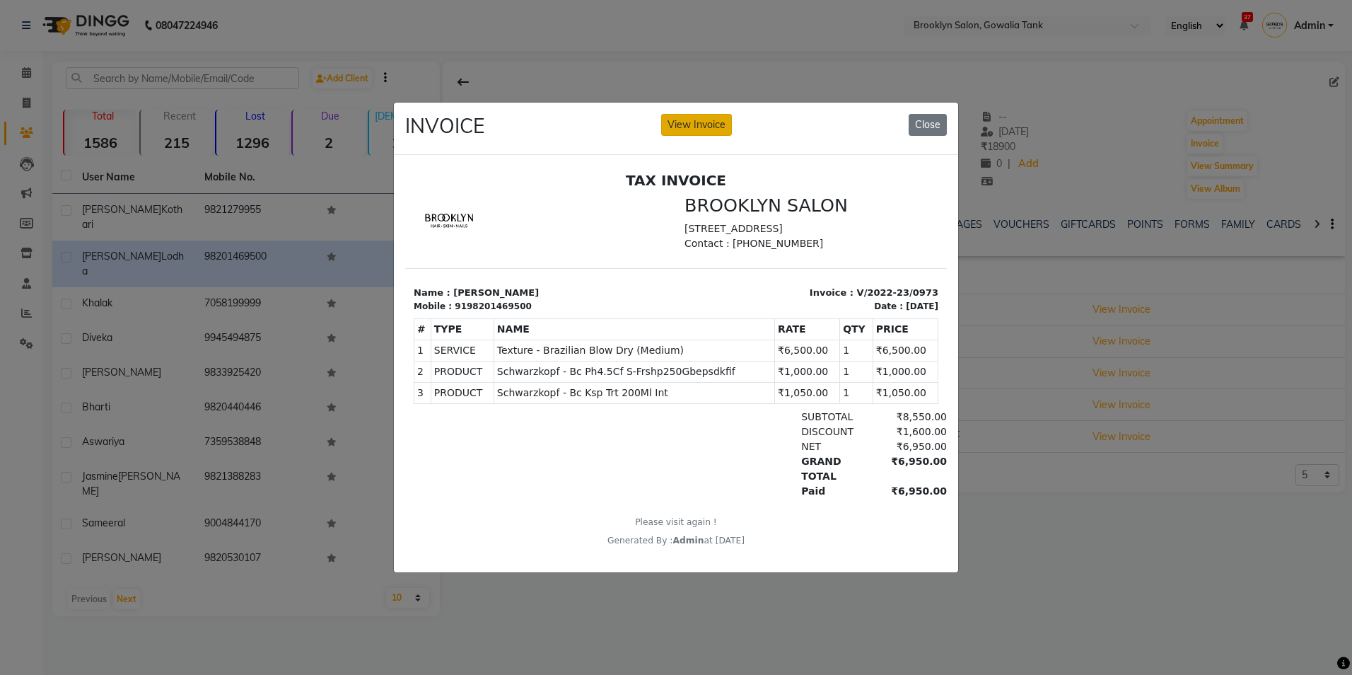
click at [710, 128] on button "View Invoice" at bounding box center [696, 125] width 71 height 22
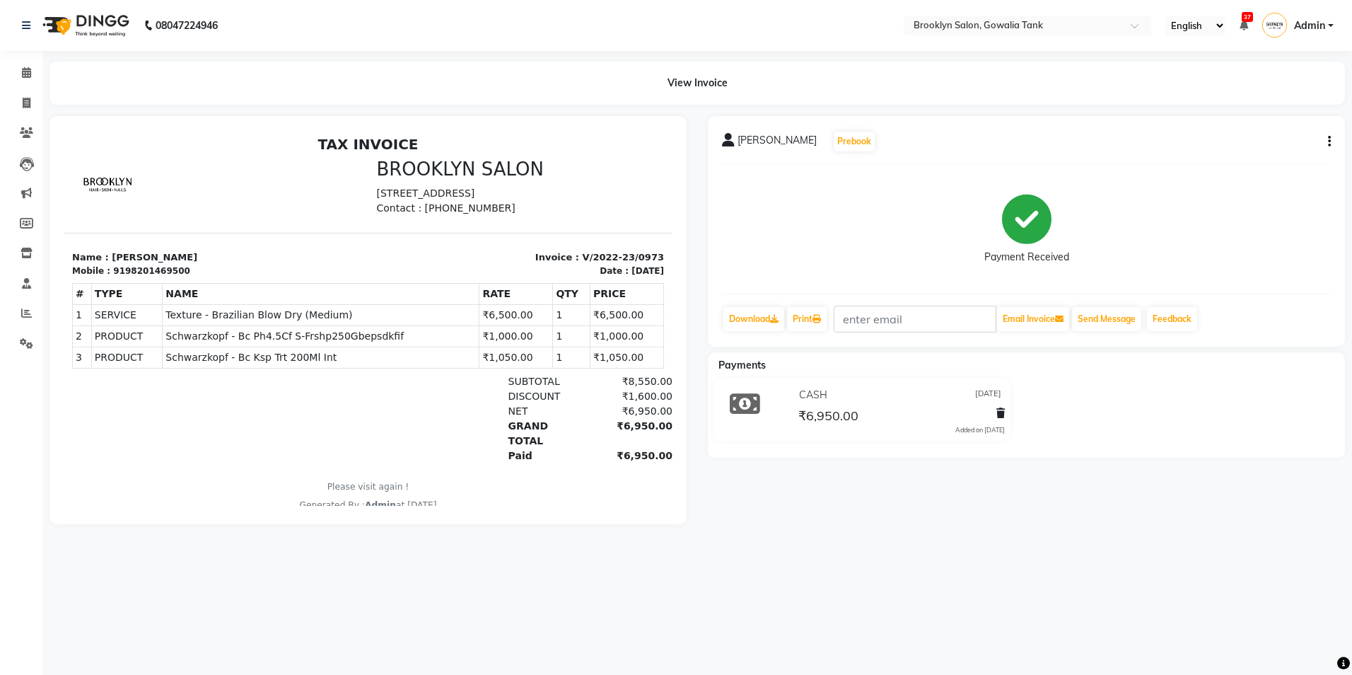
click at [1332, 139] on div "[PERSON_NAME] Prebook Payment Received Download Print Email Invoice Send Messag…" at bounding box center [1026, 231] width 637 height 231
click at [1330, 141] on icon "button" at bounding box center [1329, 141] width 3 height 1
click at [1257, 167] on div "Edit Invoice" at bounding box center [1259, 160] width 97 height 18
select select "service"
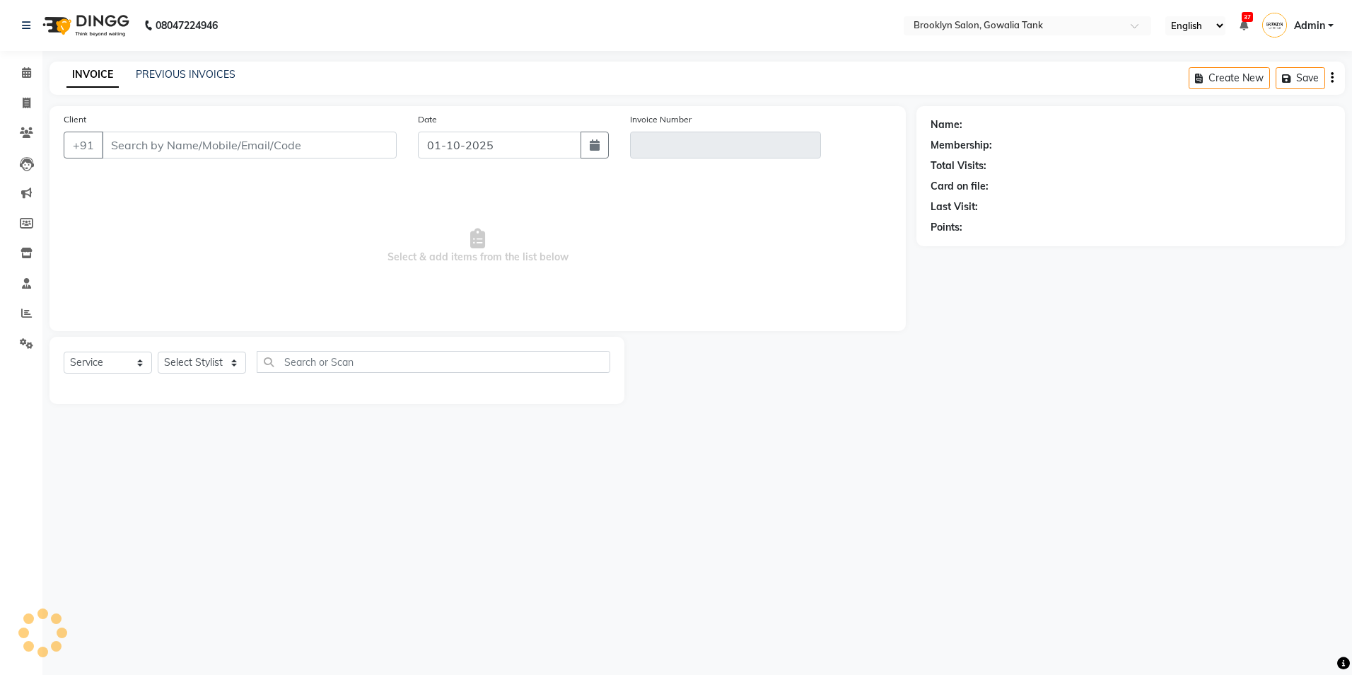
type input "98201469500"
type input "V/2022-23/0973"
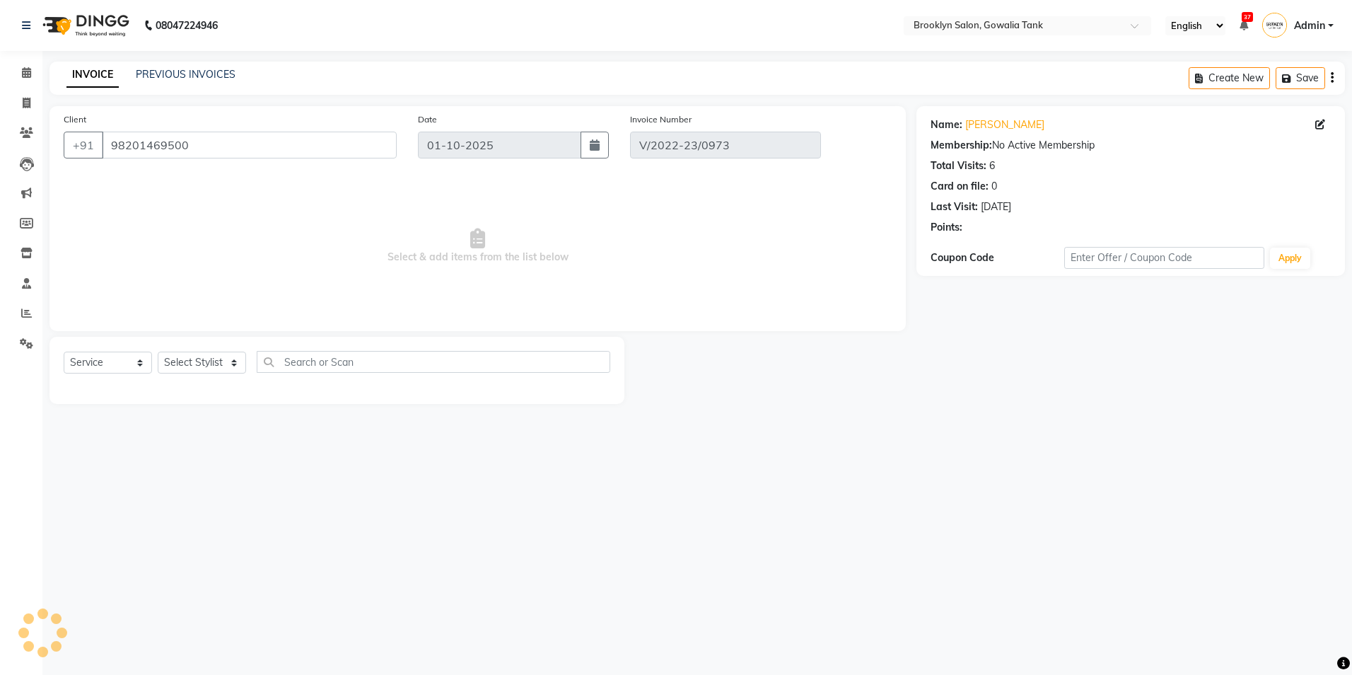
type input "[DATE]"
select select "select"
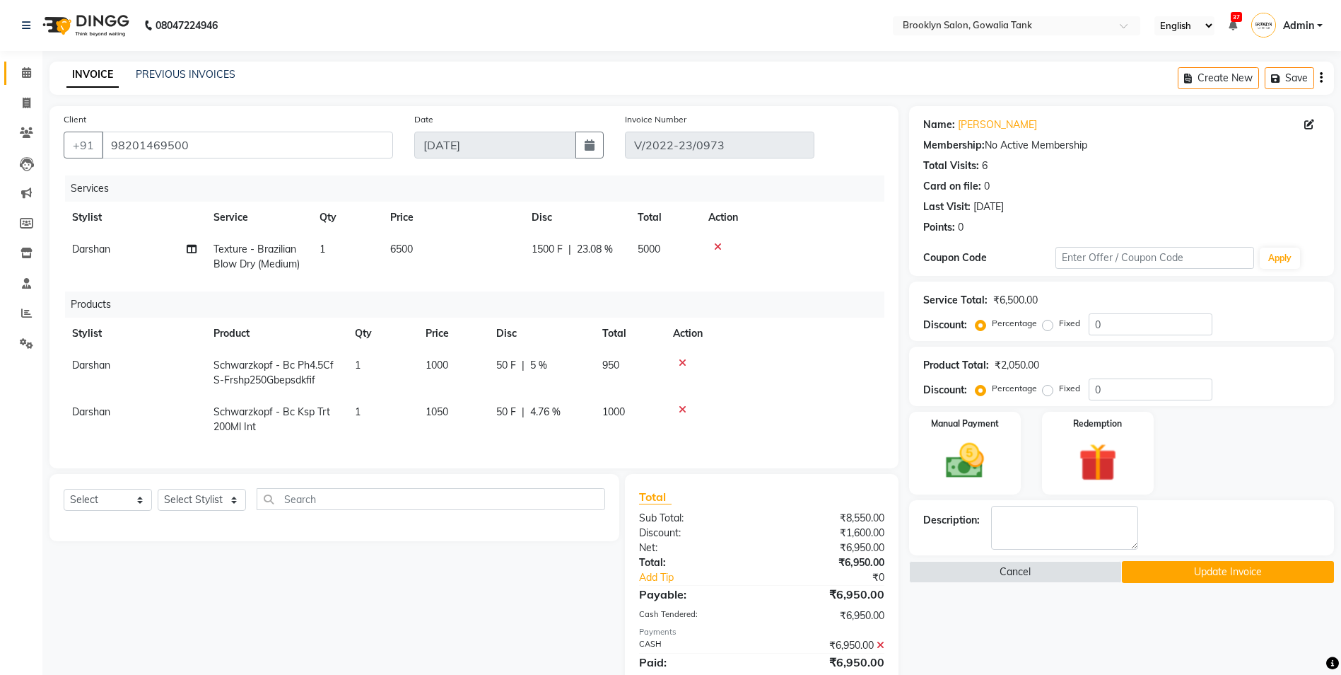
click at [12, 69] on link "Calendar" at bounding box center [21, 73] width 34 height 23
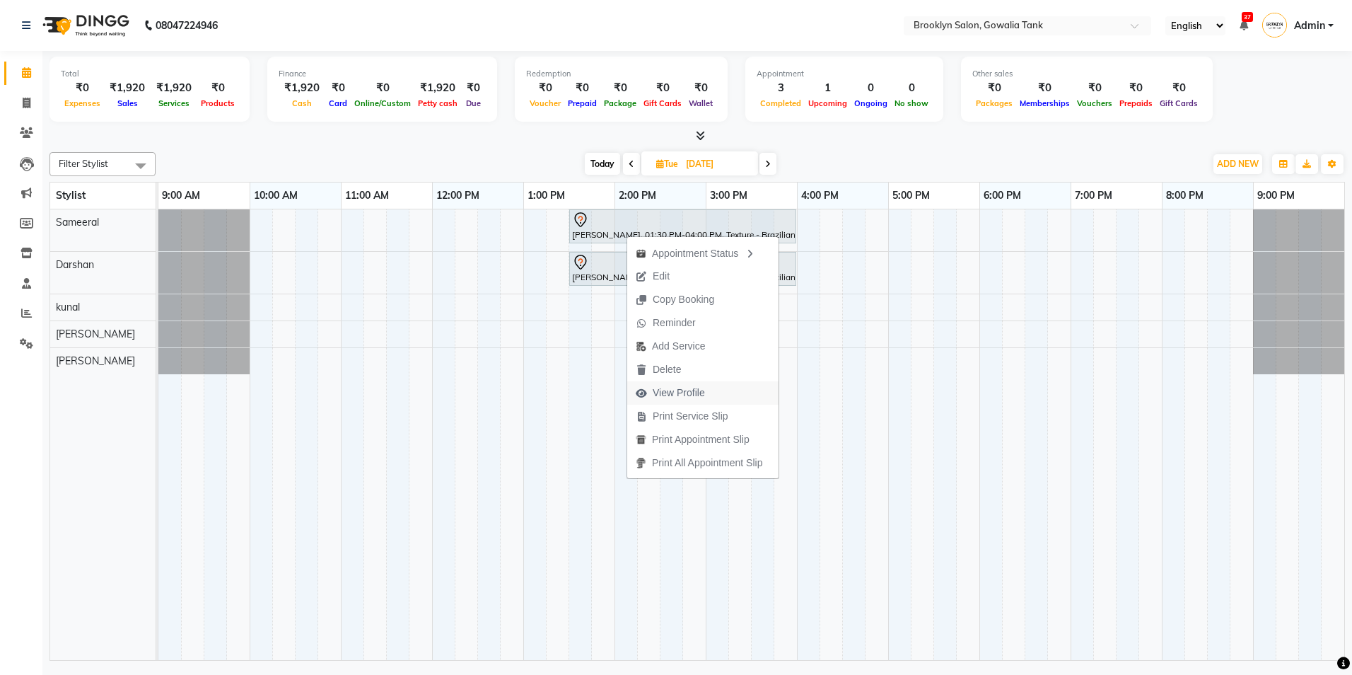
click at [667, 388] on span "View Profile" at bounding box center [679, 392] width 52 height 15
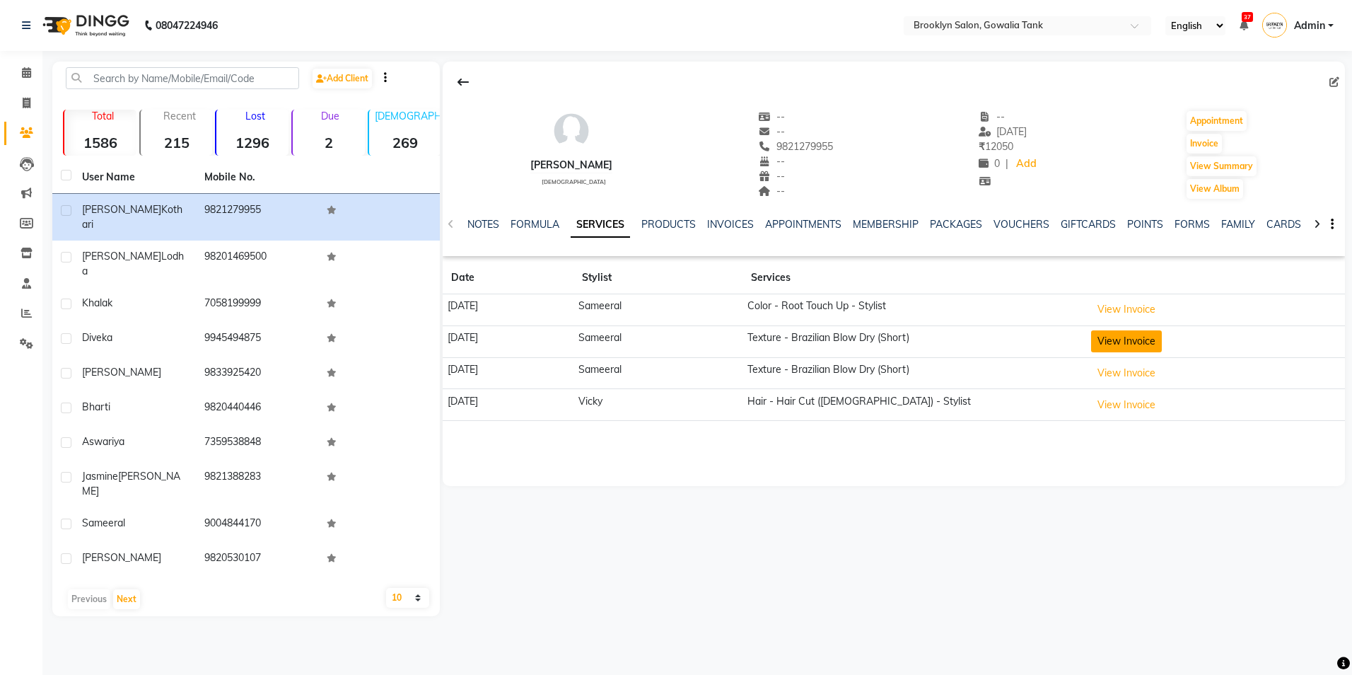
click at [1155, 337] on button "View Invoice" at bounding box center [1126, 341] width 71 height 22
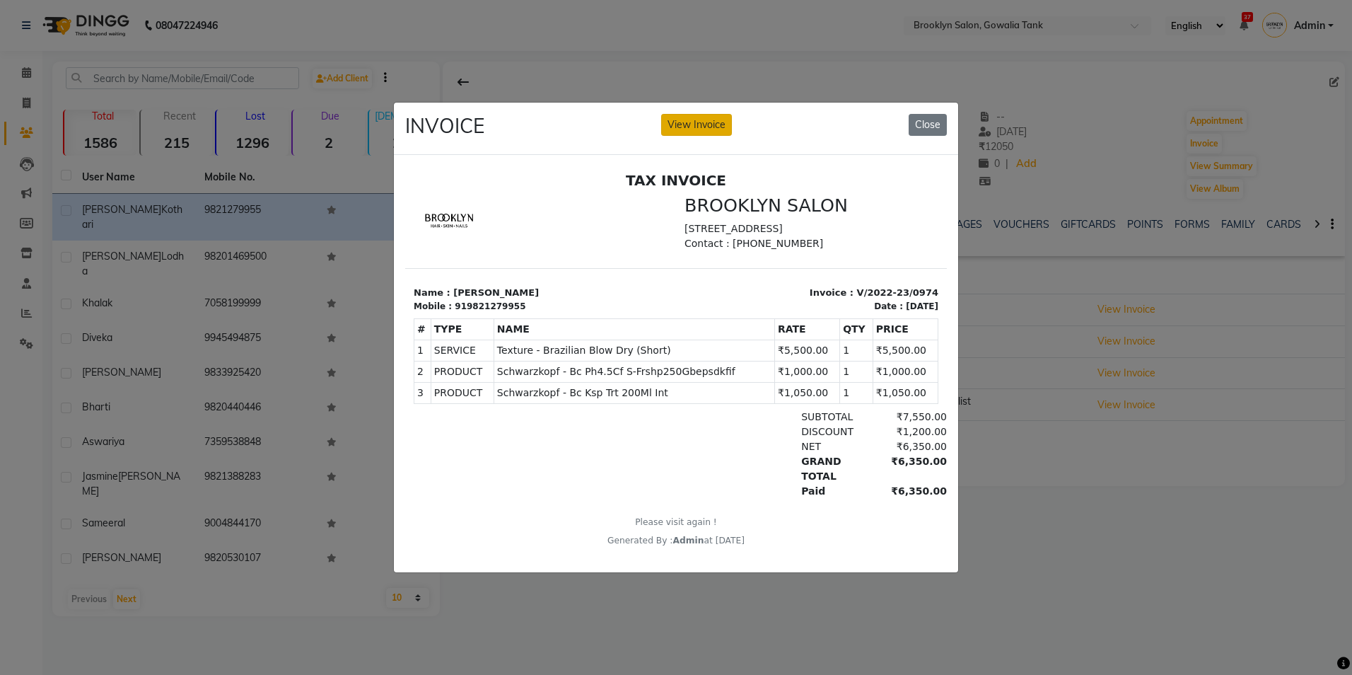
click at [699, 114] on button "View Invoice" at bounding box center [696, 125] width 71 height 22
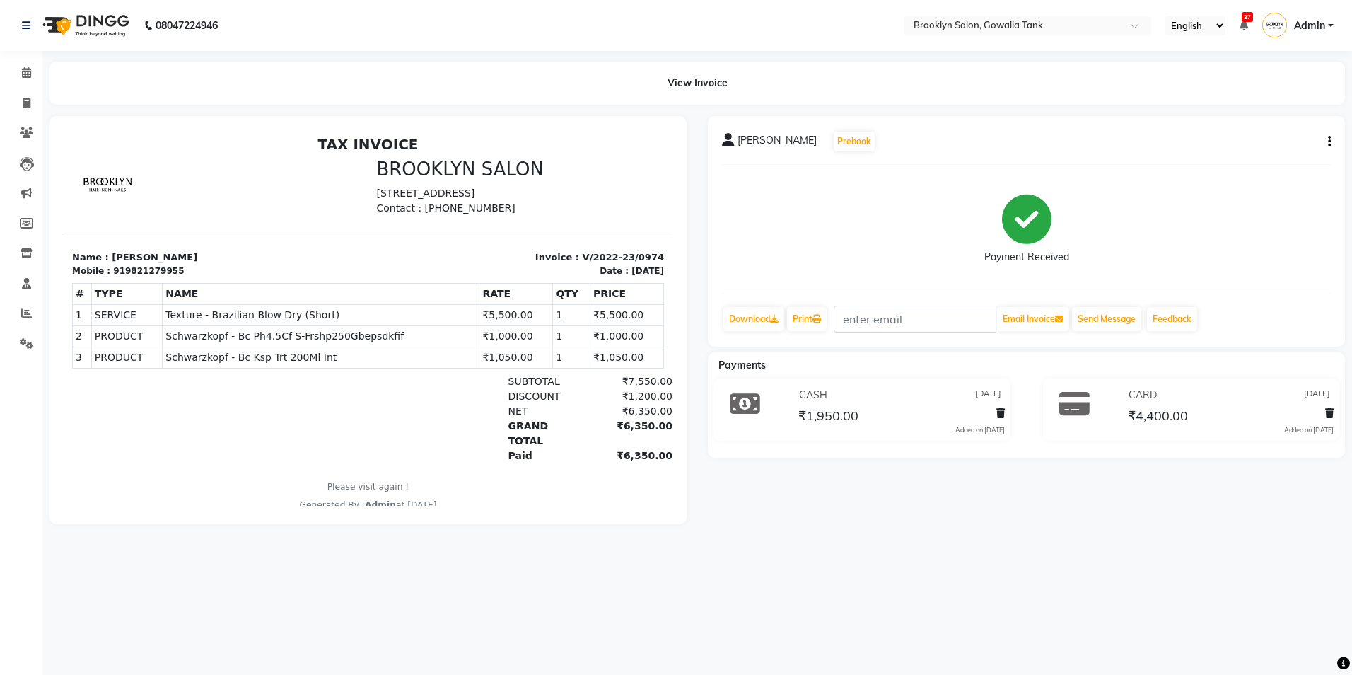
click at [1329, 144] on div "[PERSON_NAME] Prebook Payment Received Download Print Email Invoice Send Messag…" at bounding box center [1026, 231] width 637 height 231
click at [1329, 141] on icon "button" at bounding box center [1329, 141] width 3 height 1
click at [1244, 163] on div "Edit Invoice" at bounding box center [1259, 160] width 97 height 18
select select "service"
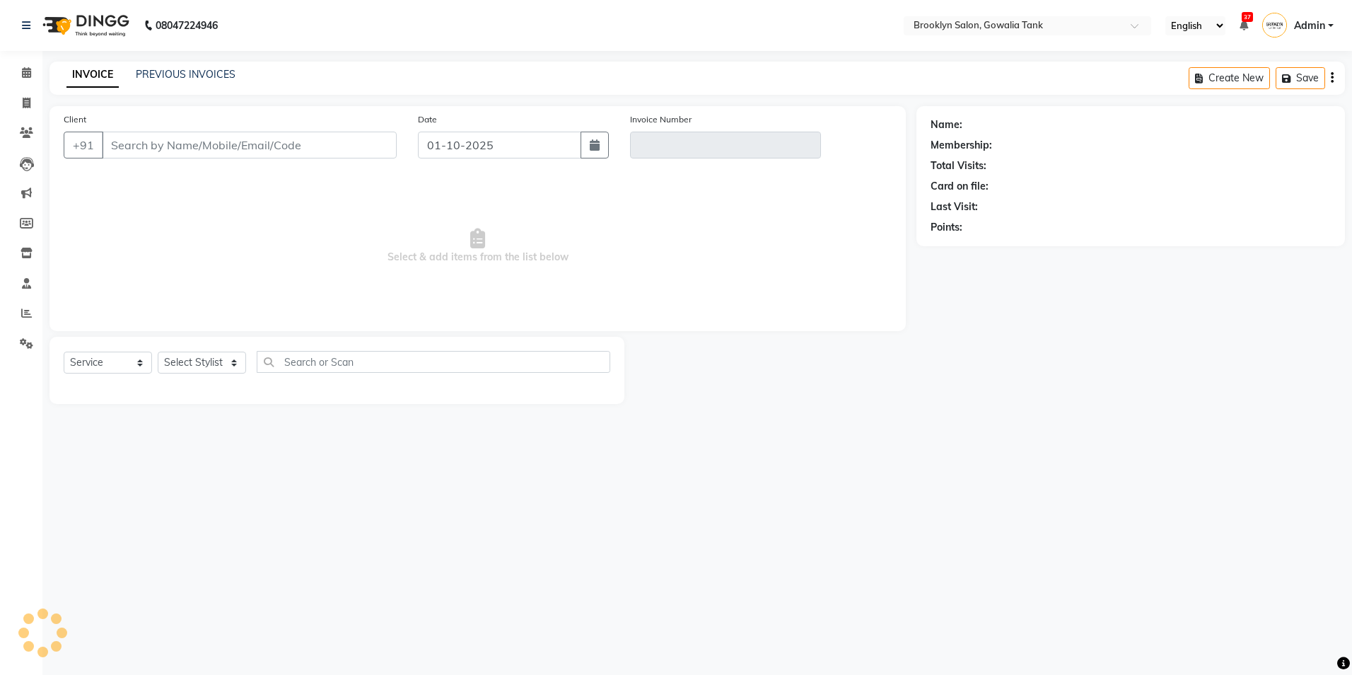
type input "9821279955"
type input "V/2022-23/0974"
type input "[DATE]"
select select "select"
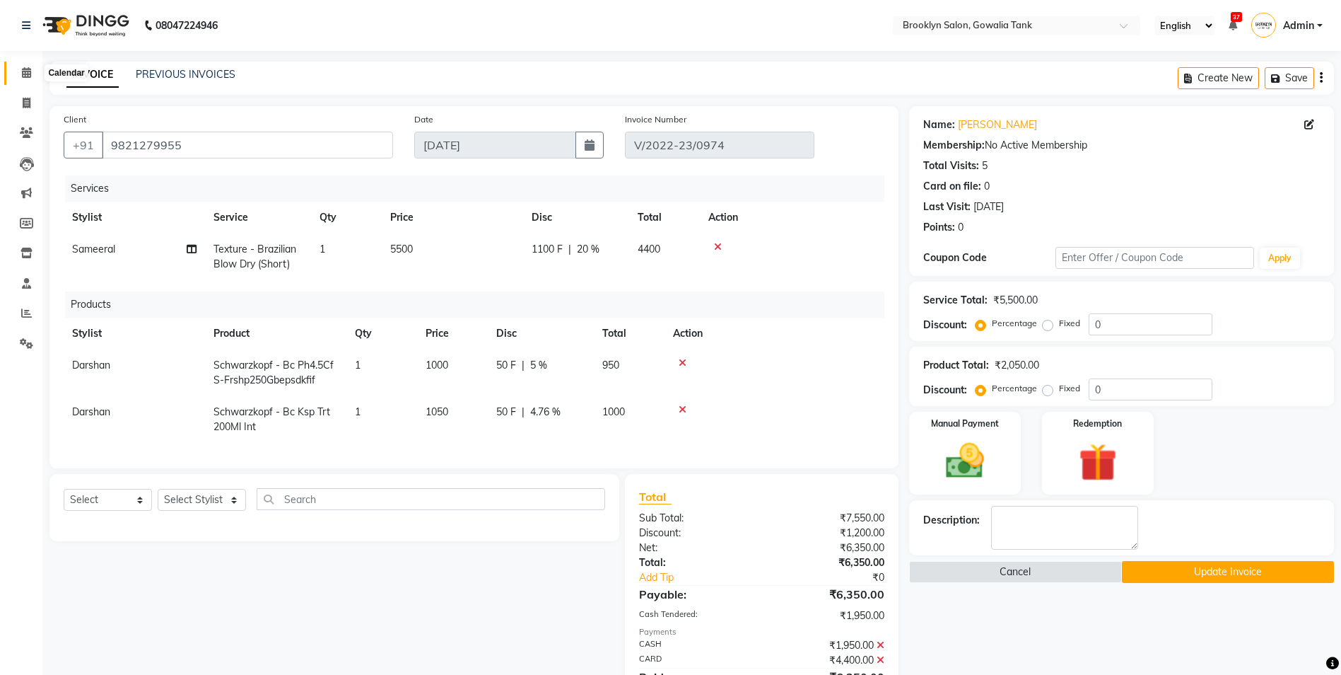
click at [18, 67] on span at bounding box center [26, 73] width 25 height 16
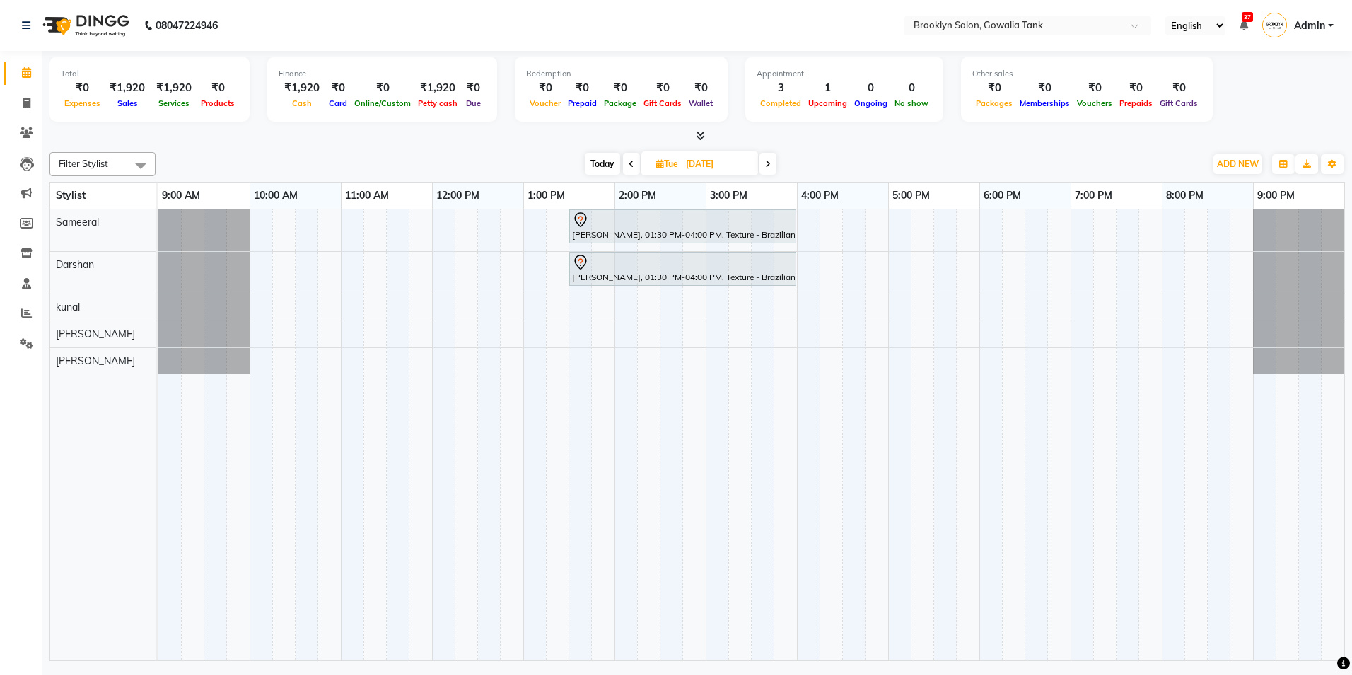
click at [588, 167] on span "Today" at bounding box center [602, 164] width 35 height 22
type input "01-10-2025"
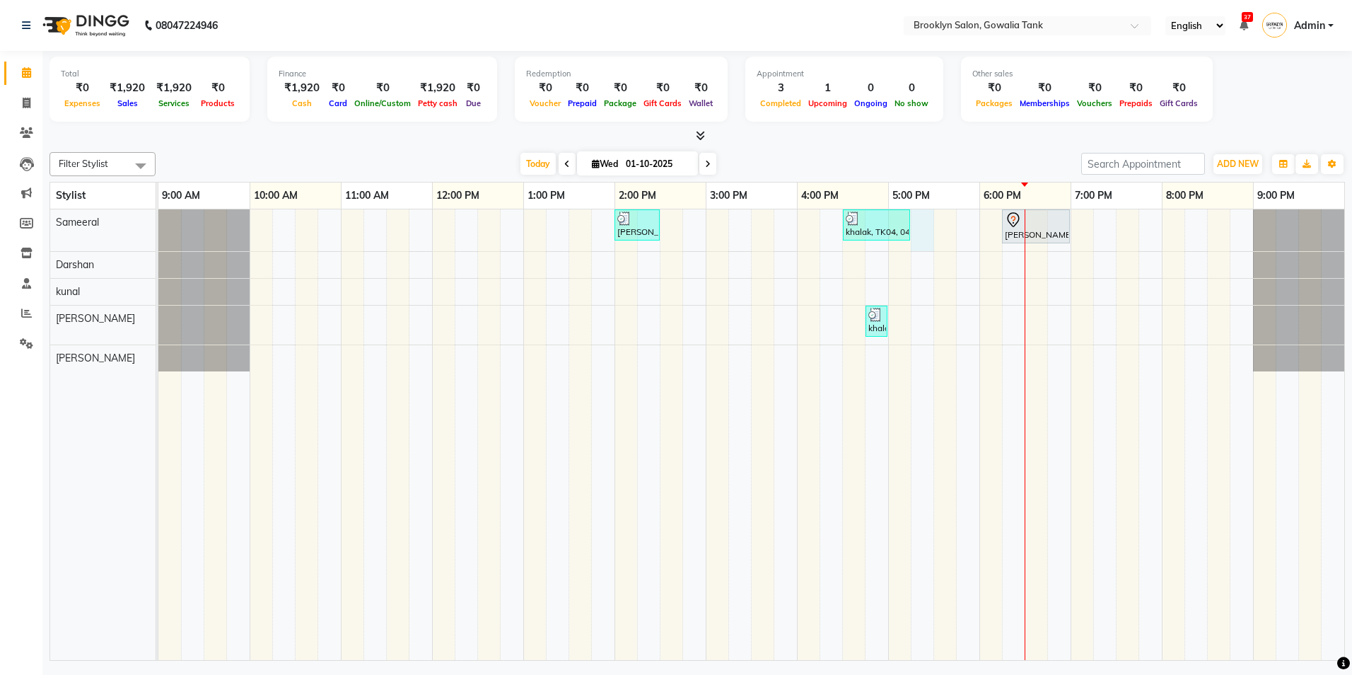
click at [928, 218] on div "[PERSON_NAME], TK03, 02:00 PM-02:30 PM, Styling - Blow Dry - Stylist khalak, TK…" at bounding box center [751, 434] width 1186 height 450
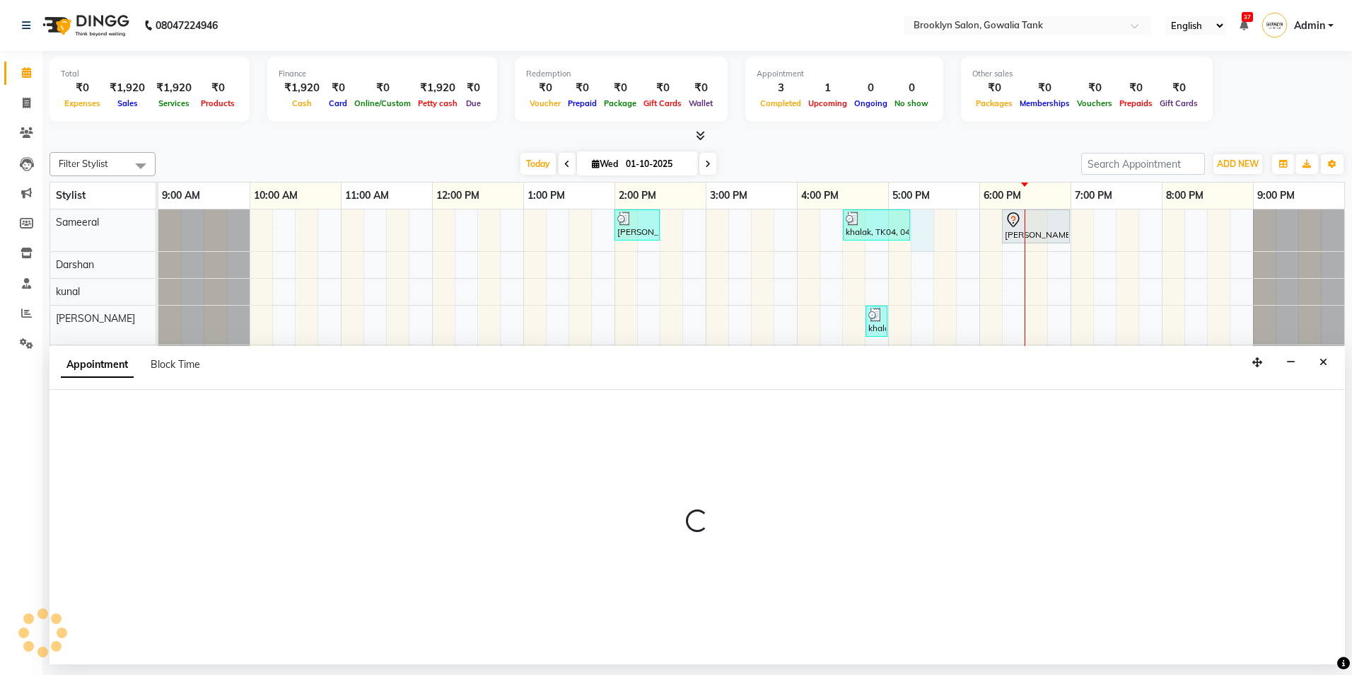
select select "3855"
select select "1035"
select select "tentative"
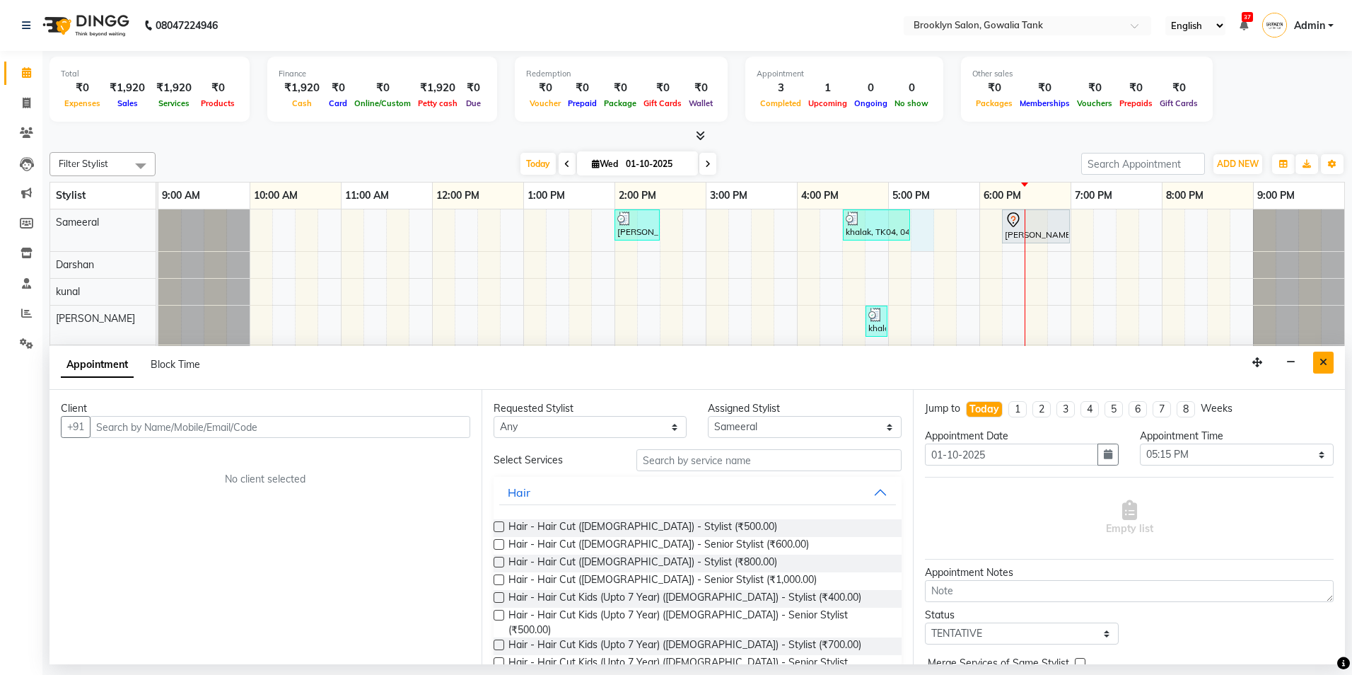
click at [1319, 366] on button "Close" at bounding box center [1323, 362] width 21 height 22
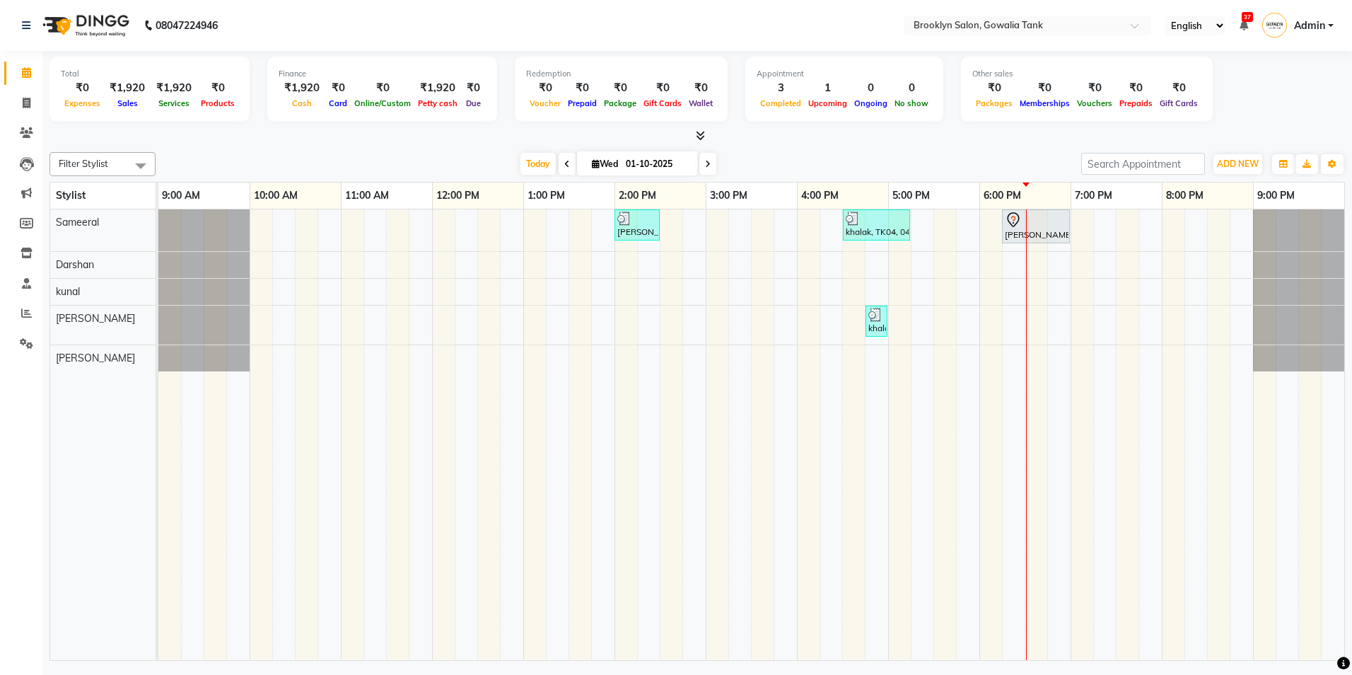
click at [698, 134] on icon at bounding box center [700, 135] width 9 height 11
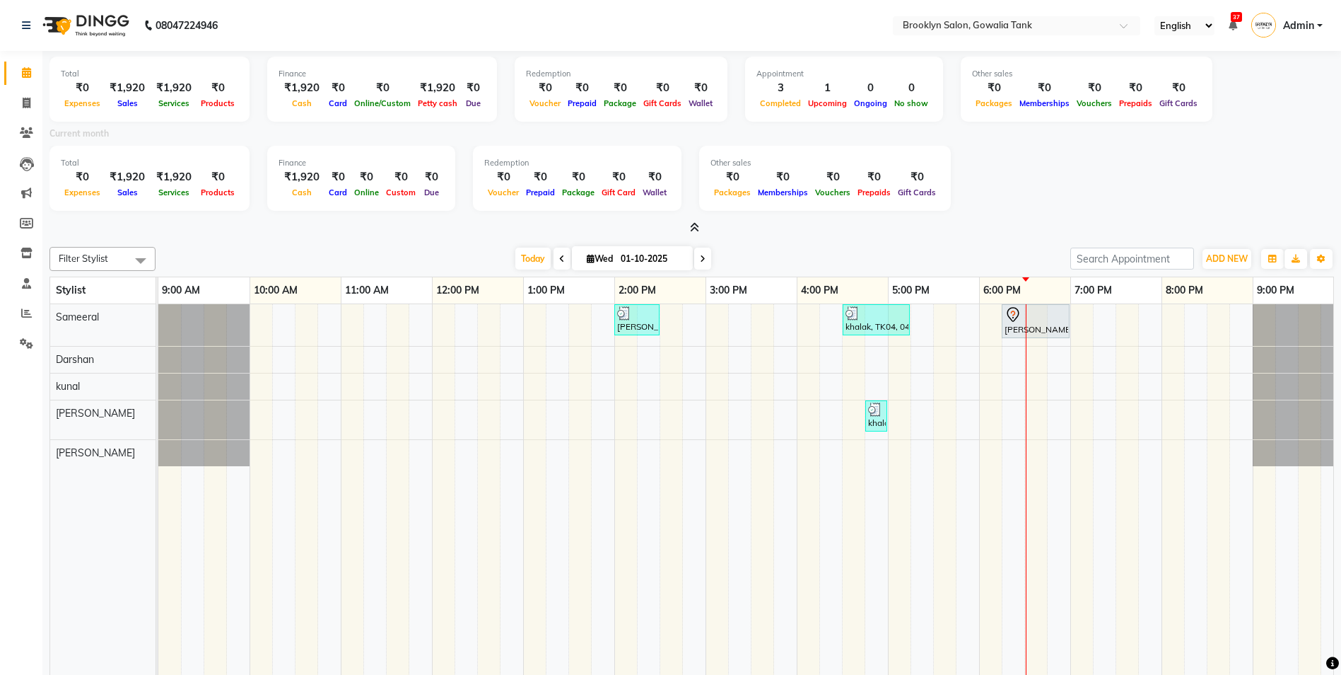
click at [698, 231] on icon at bounding box center [694, 227] width 9 height 11
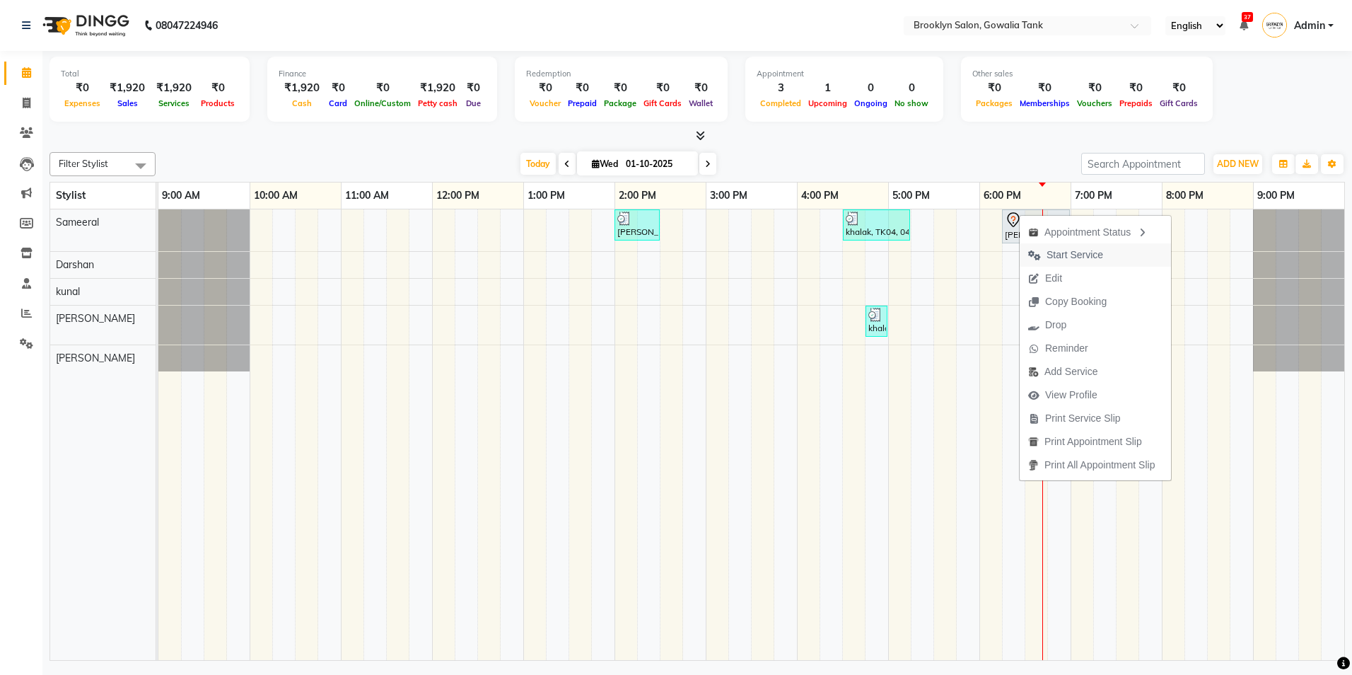
click at [1053, 251] on span "Start Service" at bounding box center [1074, 254] width 57 height 15
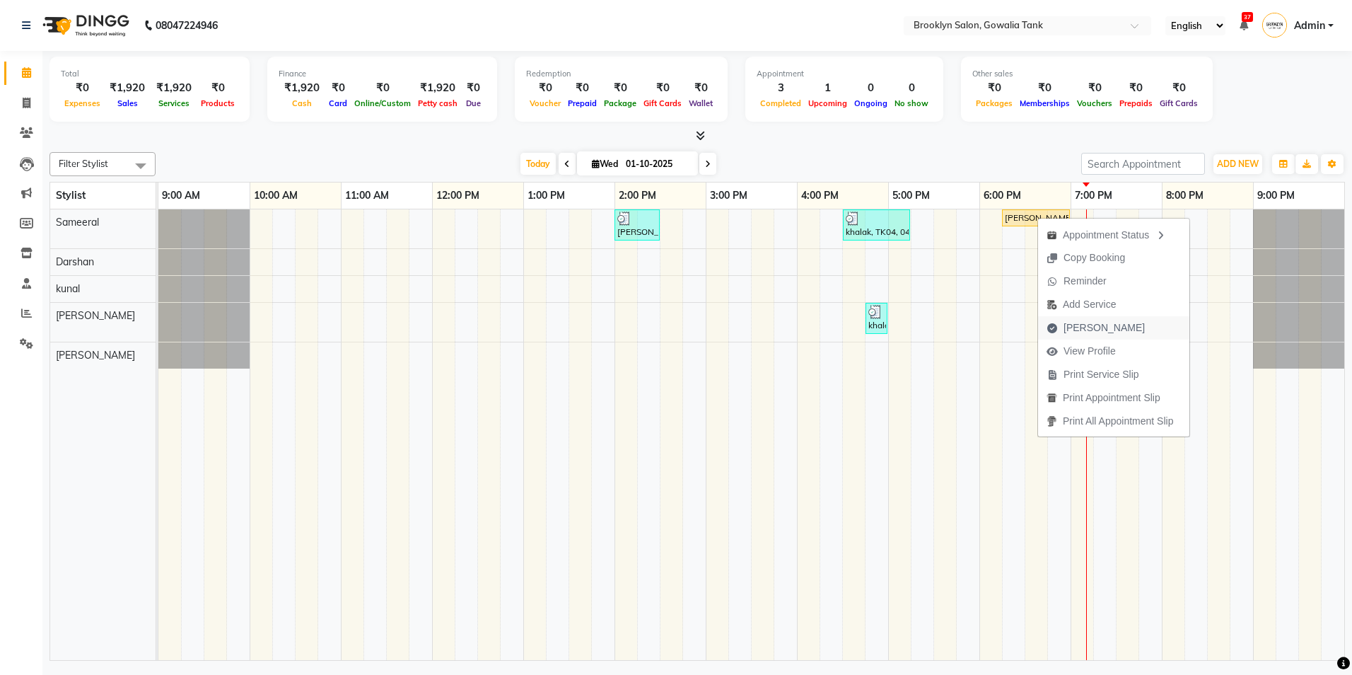
click at [1095, 326] on span "[PERSON_NAME]" at bounding box center [1103, 327] width 81 height 15
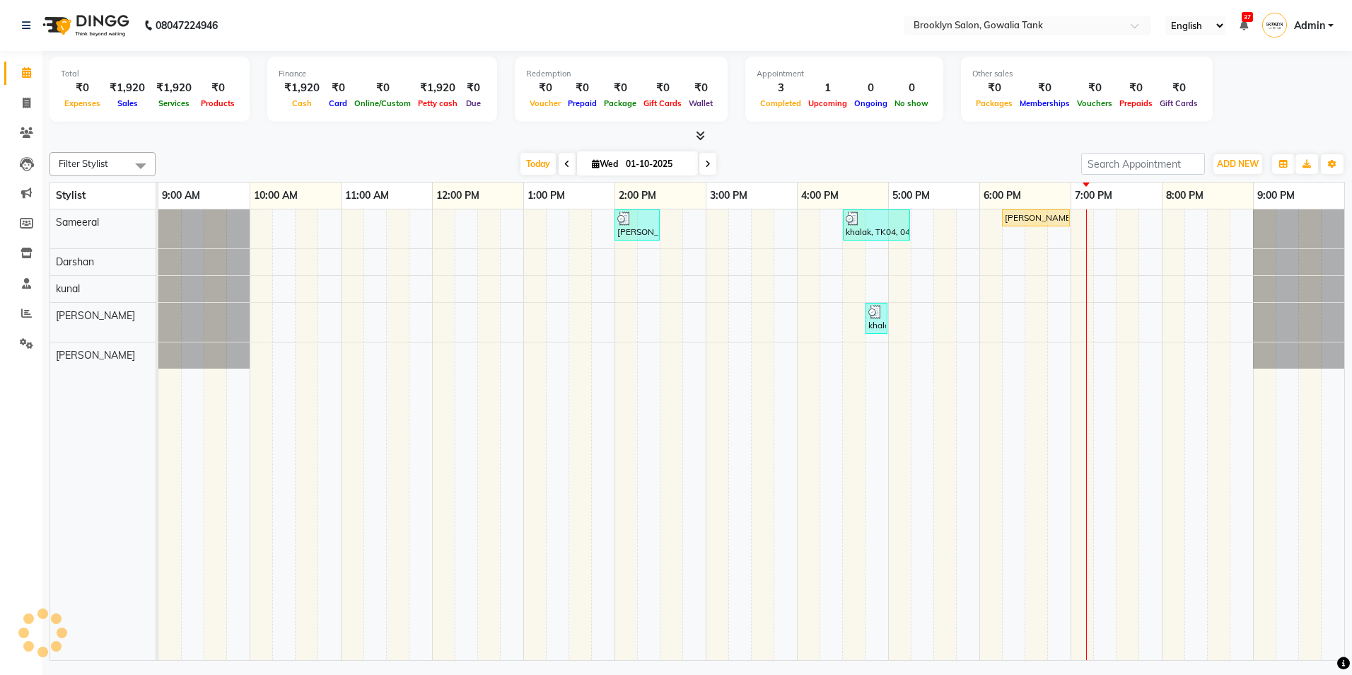
select select "131"
select select "service"
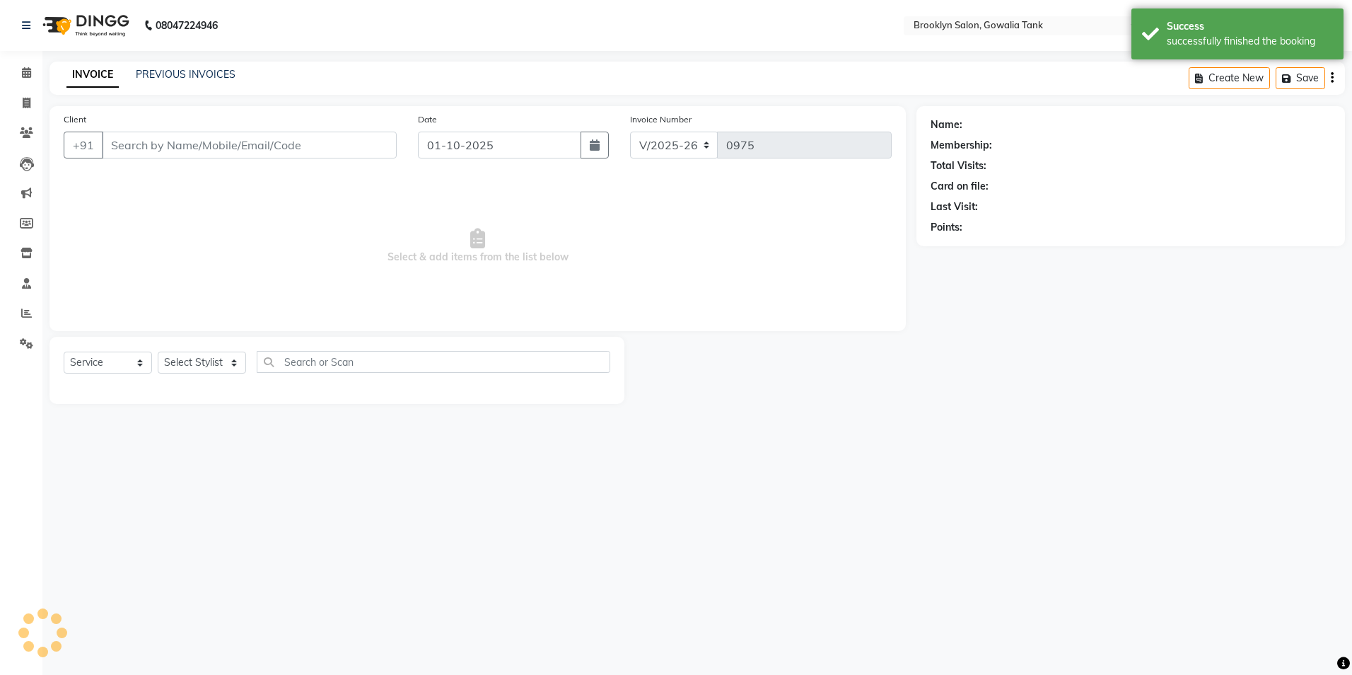
type input "7359538848"
select select "3855"
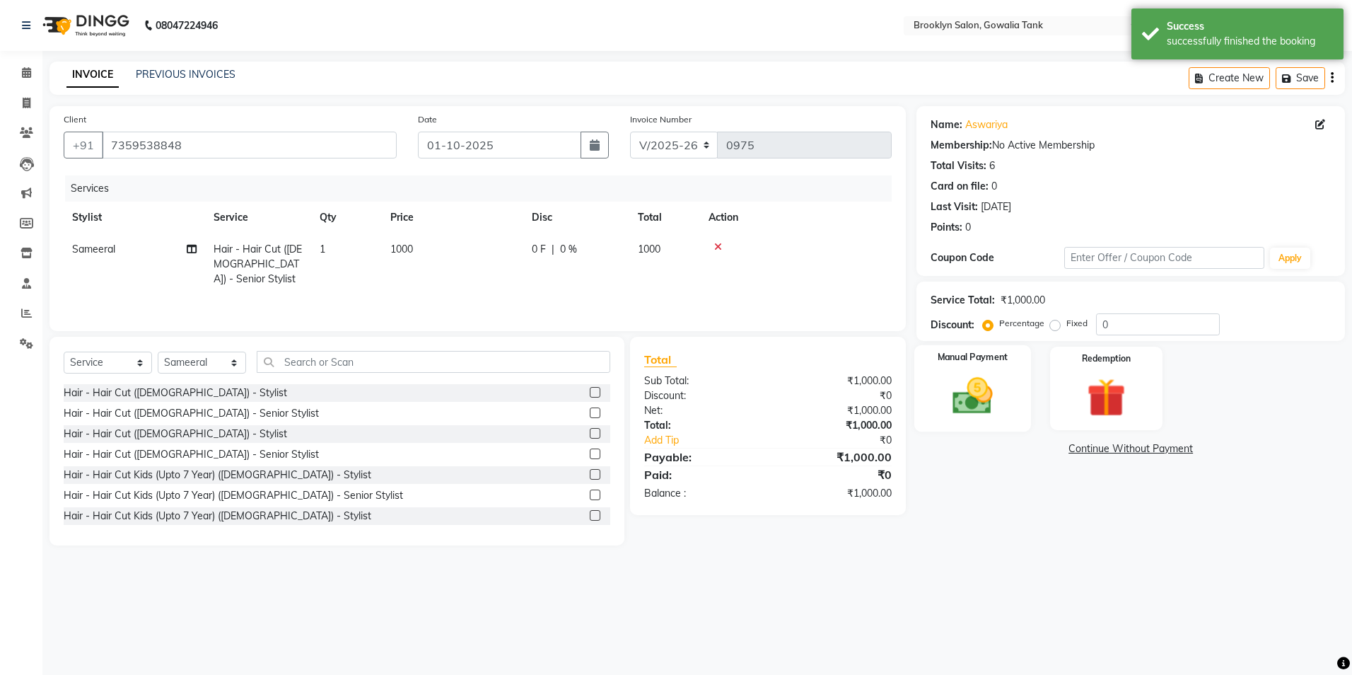
click at [1007, 370] on div "Manual Payment" at bounding box center [972, 388] width 117 height 87
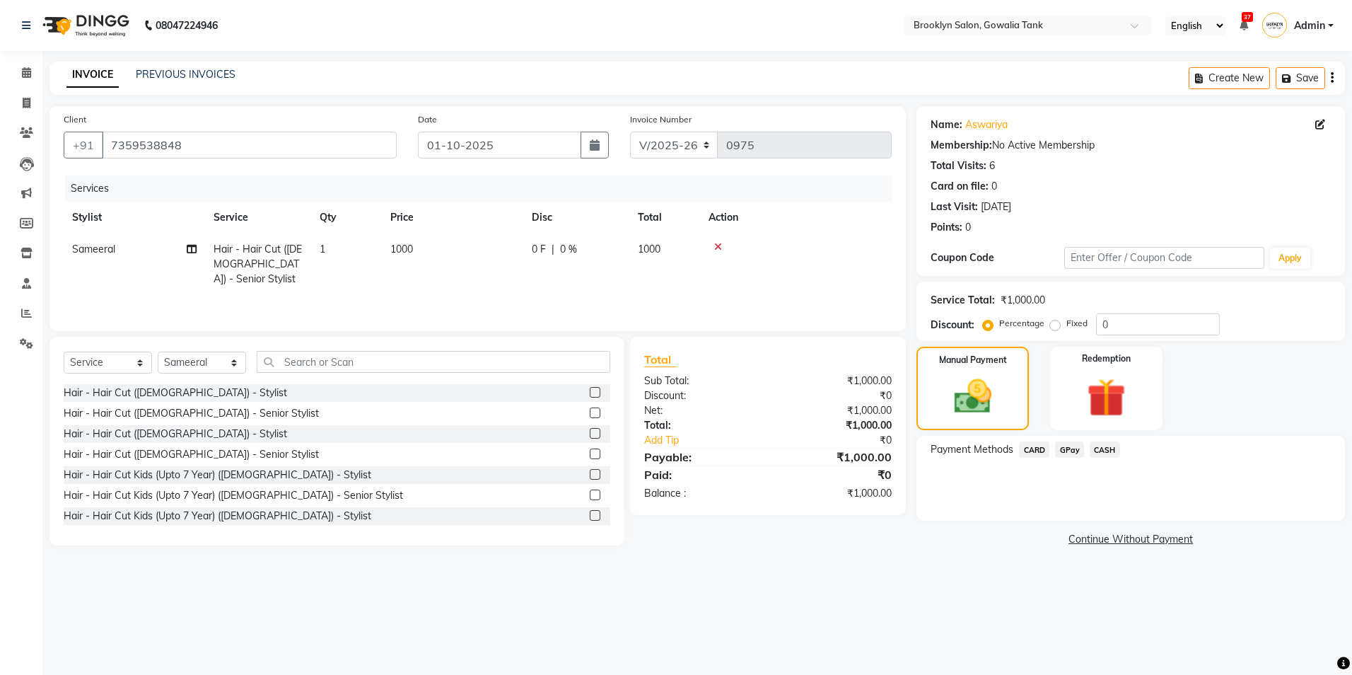
click at [1072, 448] on span "GPay" at bounding box center [1069, 449] width 29 height 16
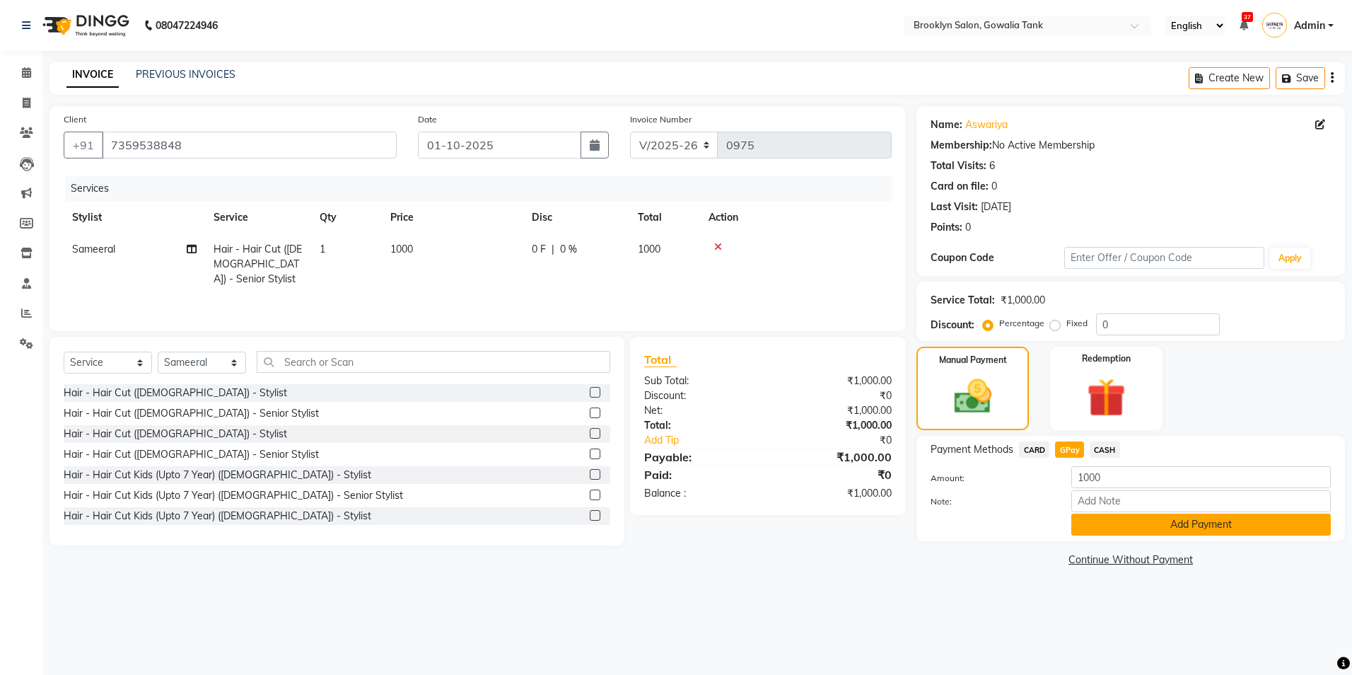
click at [1125, 527] on button "Add Payment" at bounding box center [1200, 524] width 259 height 22
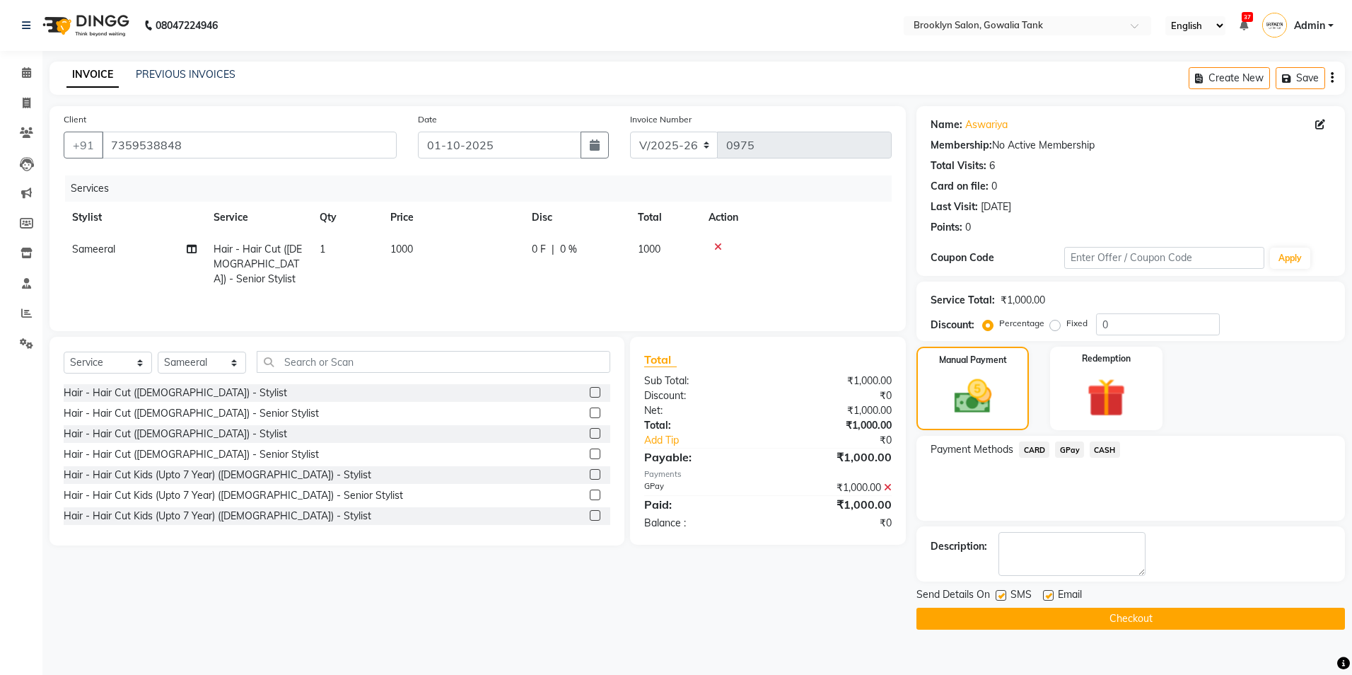
click at [1128, 624] on button "Checkout" at bounding box center [1130, 618] width 428 height 22
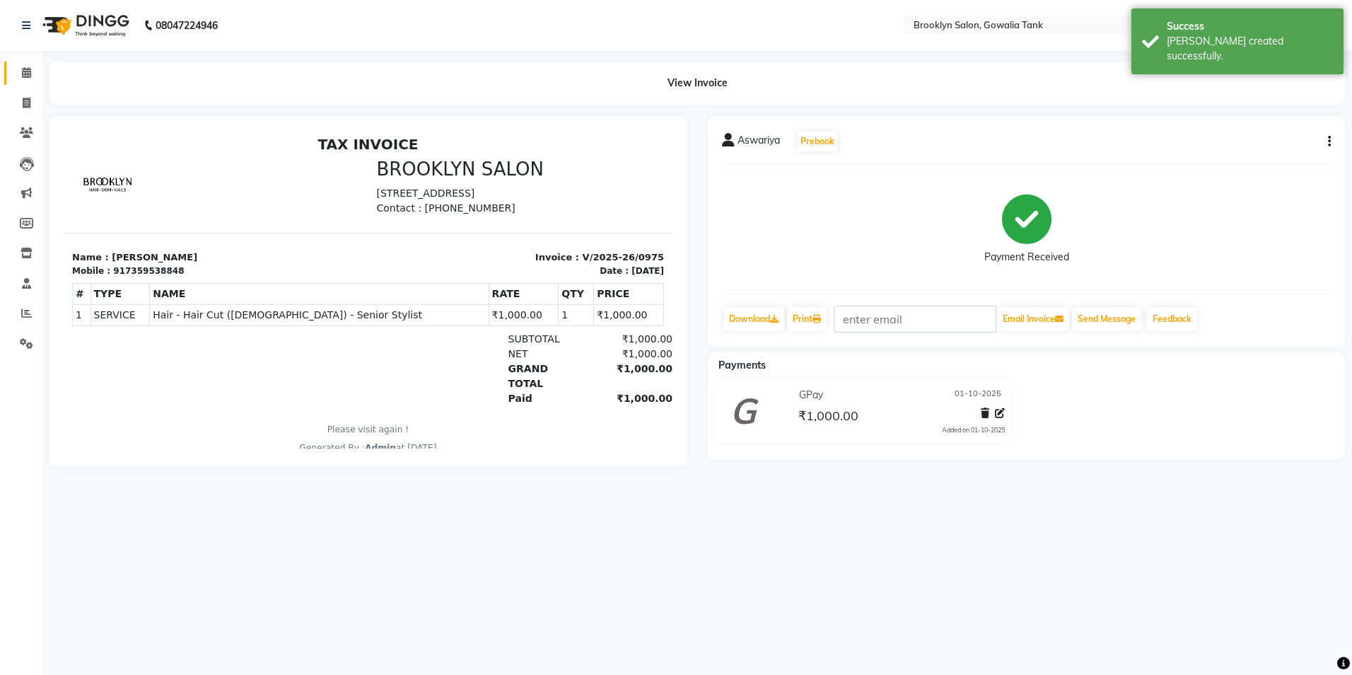
click at [25, 81] on link "Calendar" at bounding box center [21, 73] width 34 height 23
